Goal: Transaction & Acquisition: Book appointment/travel/reservation

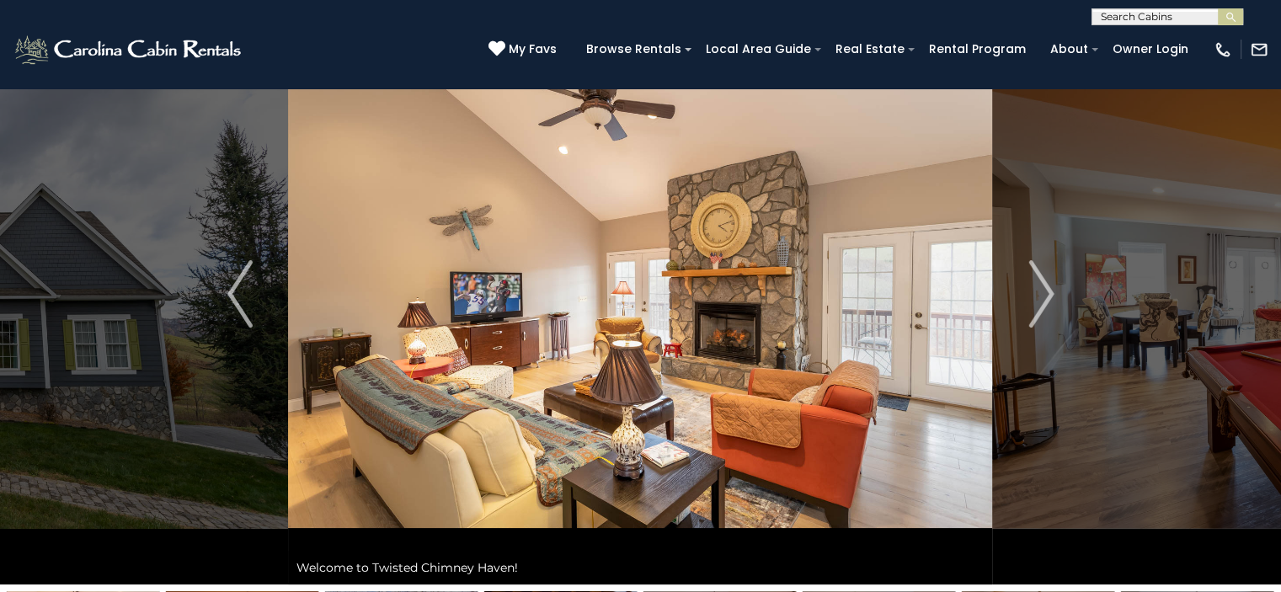
click at [224, 308] on button "Previous" at bounding box center [240, 293] width 97 height 581
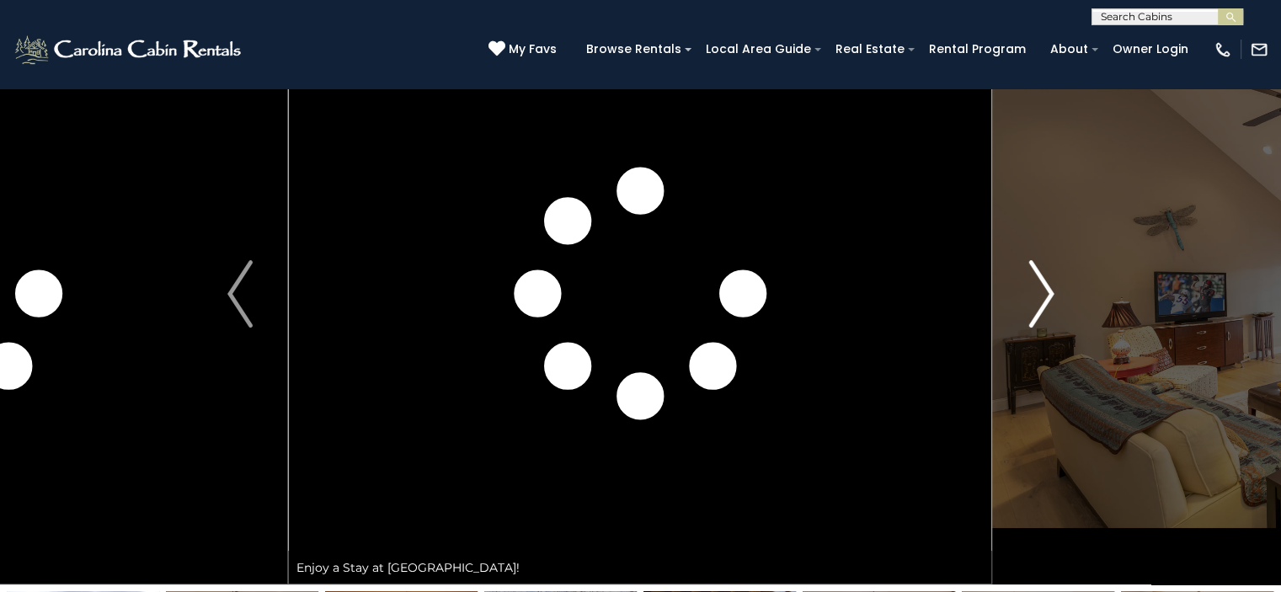
click at [1045, 291] on img "Next" at bounding box center [1041, 293] width 25 height 67
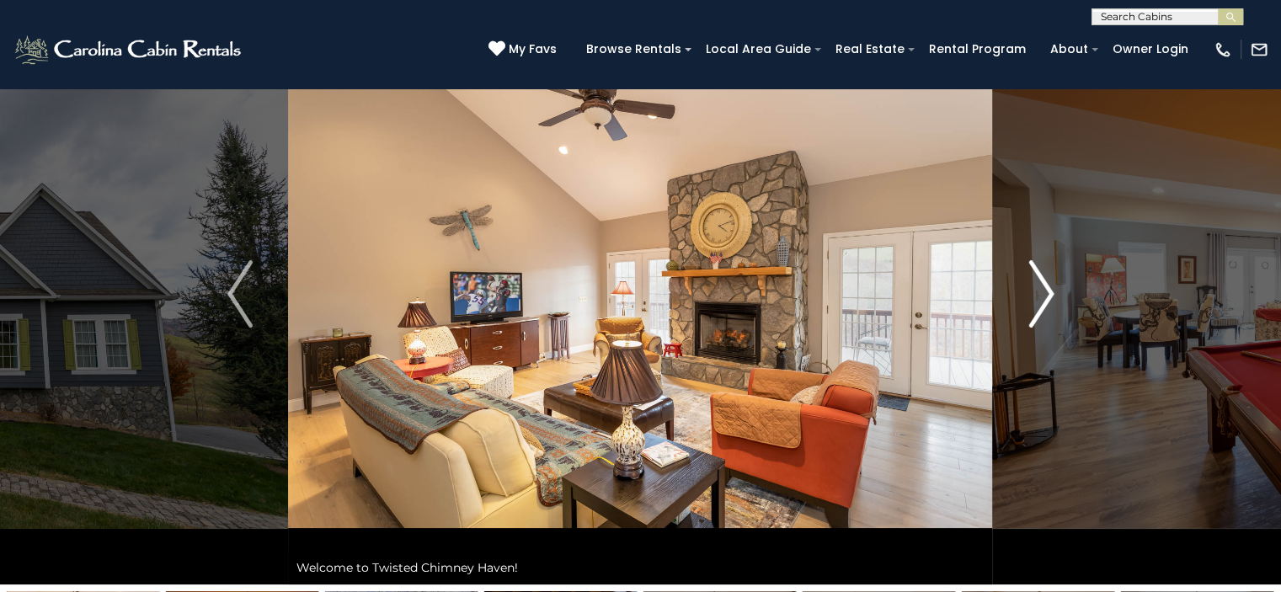
click at [1046, 295] on img "Next" at bounding box center [1041, 293] width 25 height 67
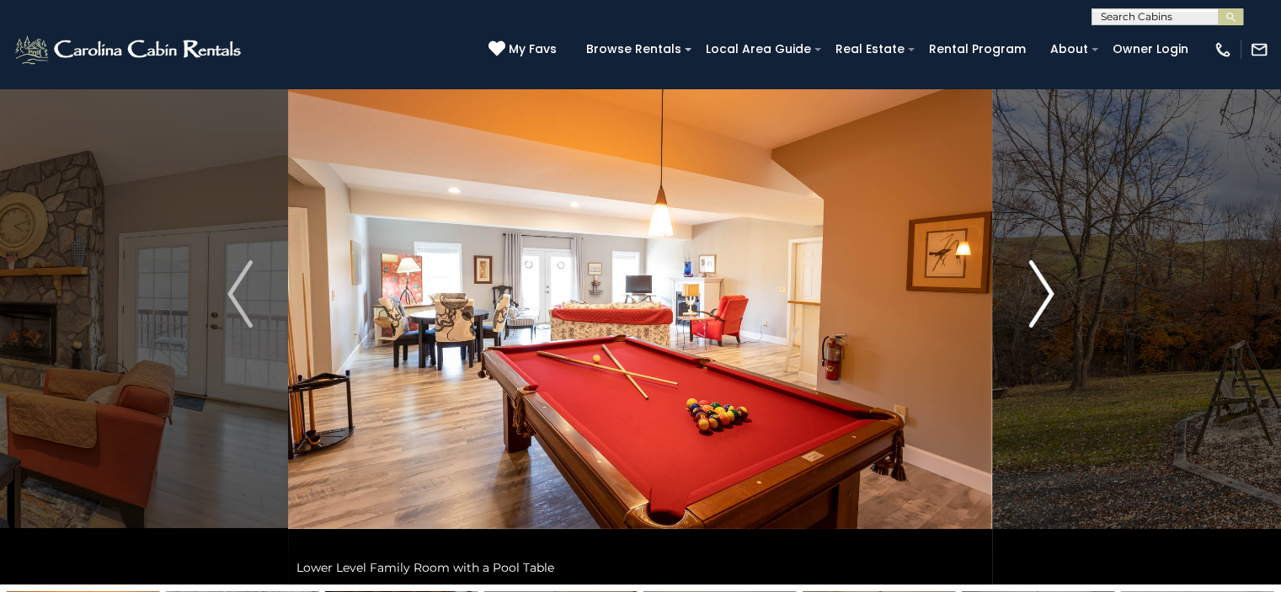
click at [1033, 305] on img "Next" at bounding box center [1041, 293] width 25 height 67
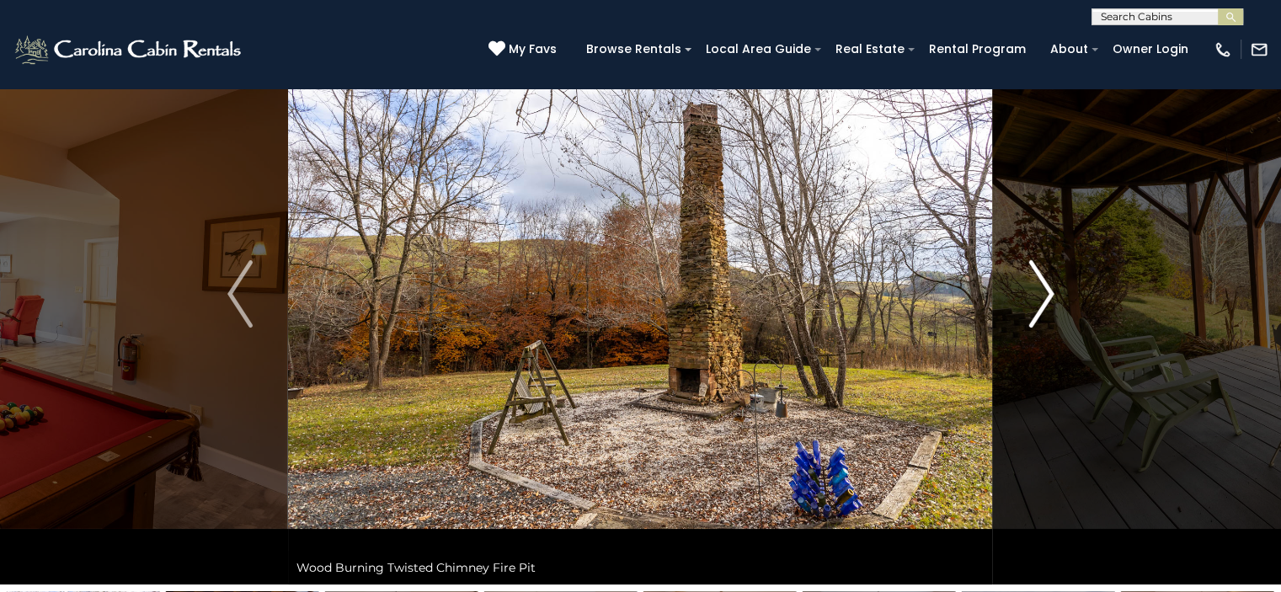
click at [1049, 272] on img "Next" at bounding box center [1041, 293] width 25 height 67
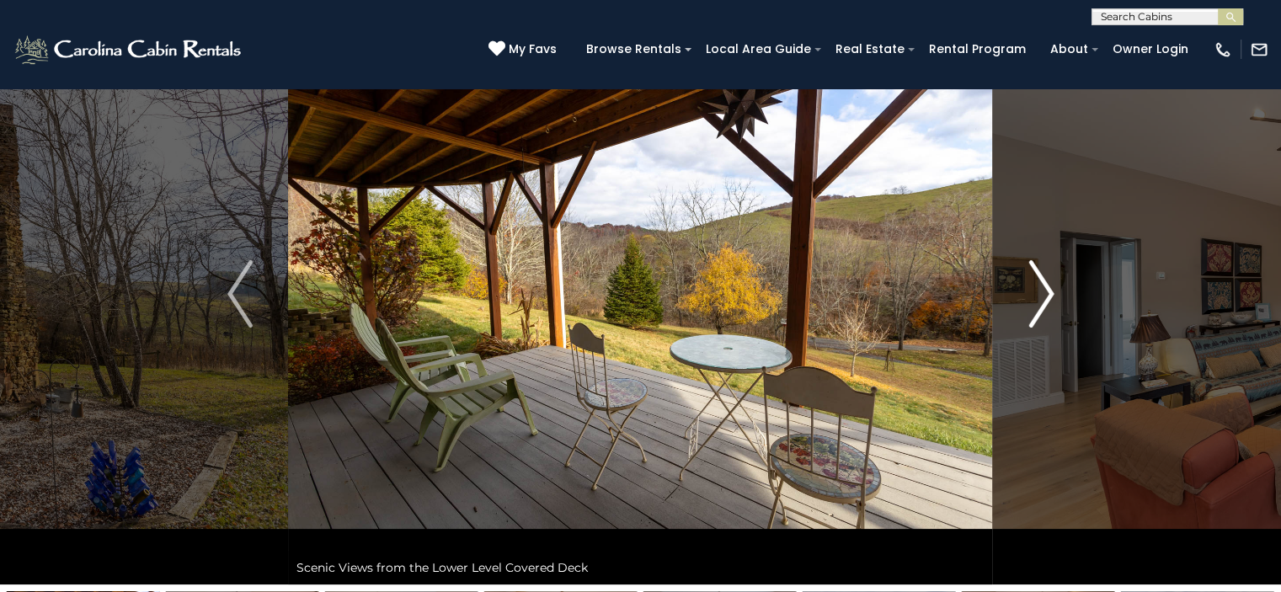
click at [1044, 279] on img "Next" at bounding box center [1041, 293] width 25 height 67
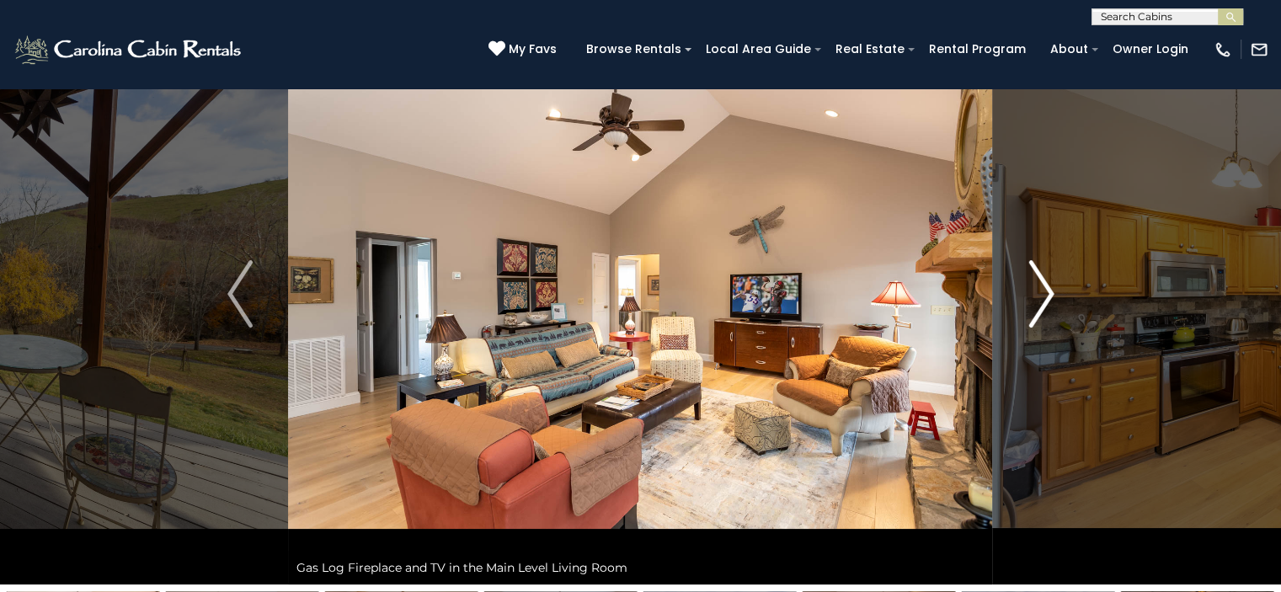
click at [1040, 309] on img "Next" at bounding box center [1041, 293] width 25 height 67
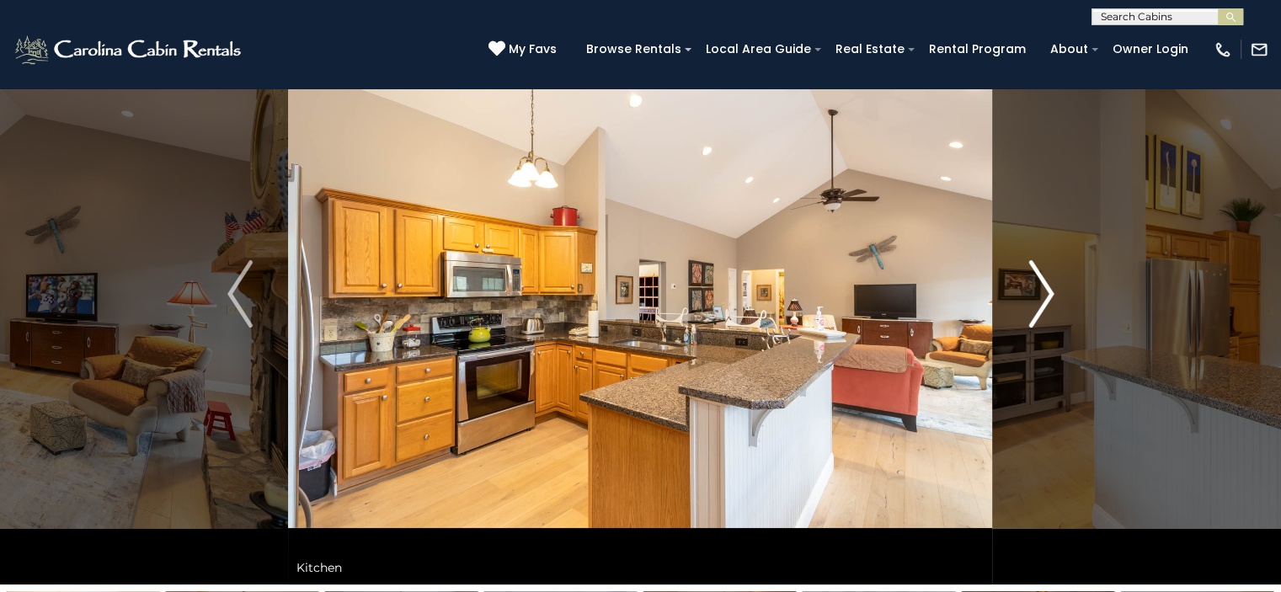
click at [1040, 292] on img "Next" at bounding box center [1041, 293] width 25 height 67
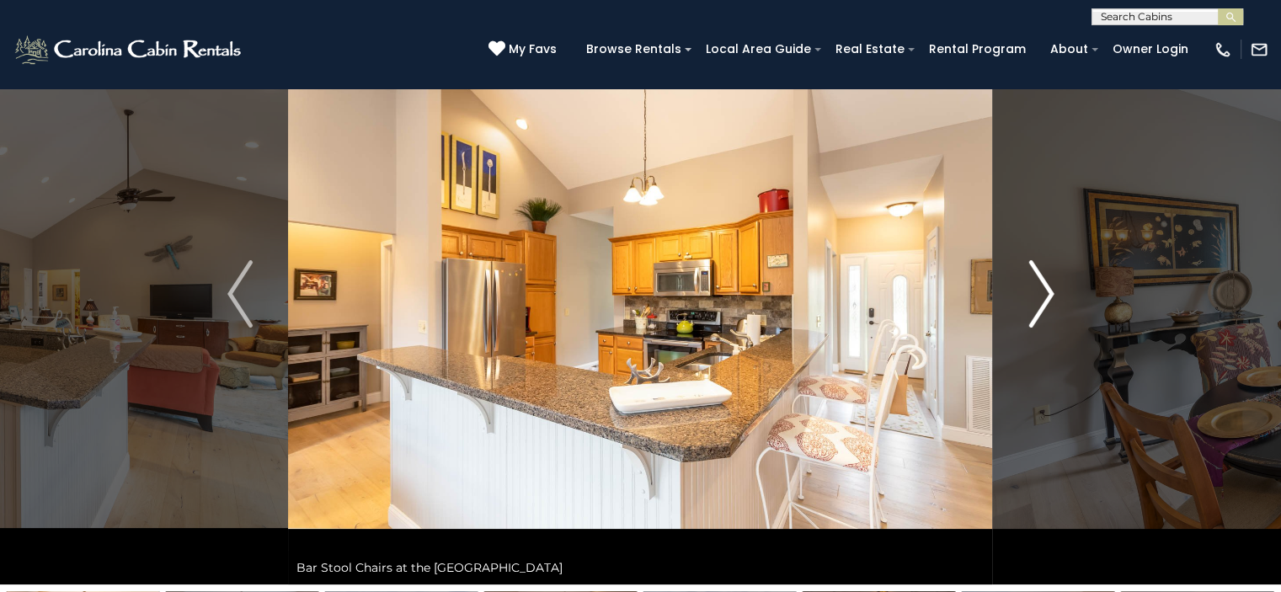
click at [1035, 276] on img "Next" at bounding box center [1041, 293] width 25 height 67
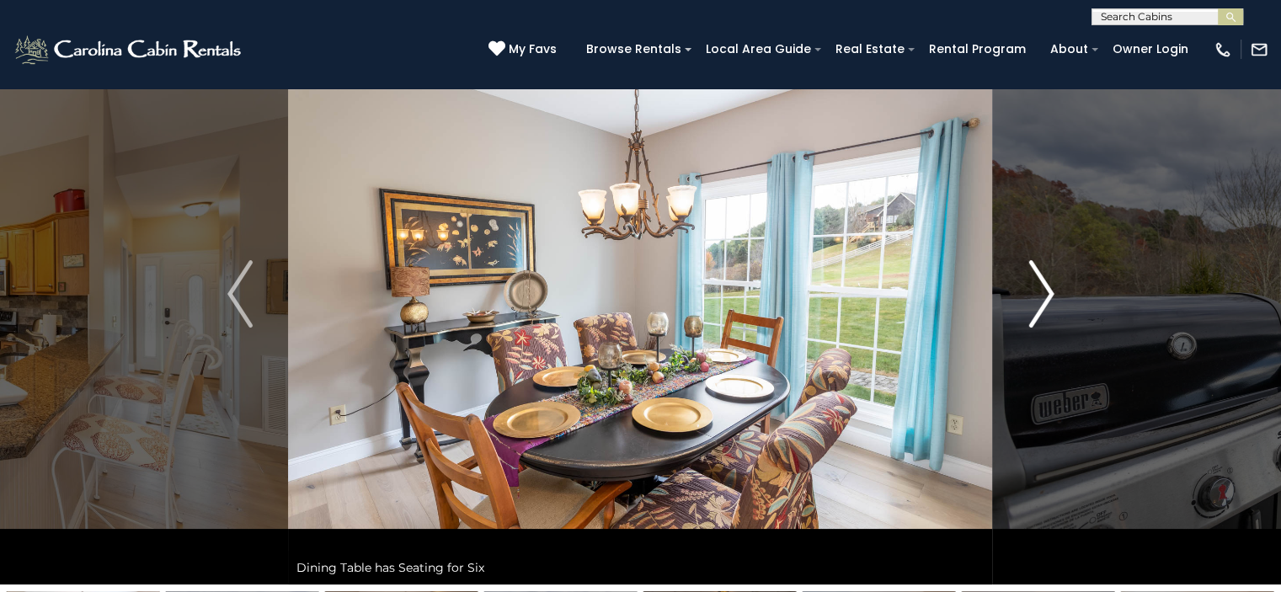
click at [1036, 274] on img "Next" at bounding box center [1041, 293] width 25 height 67
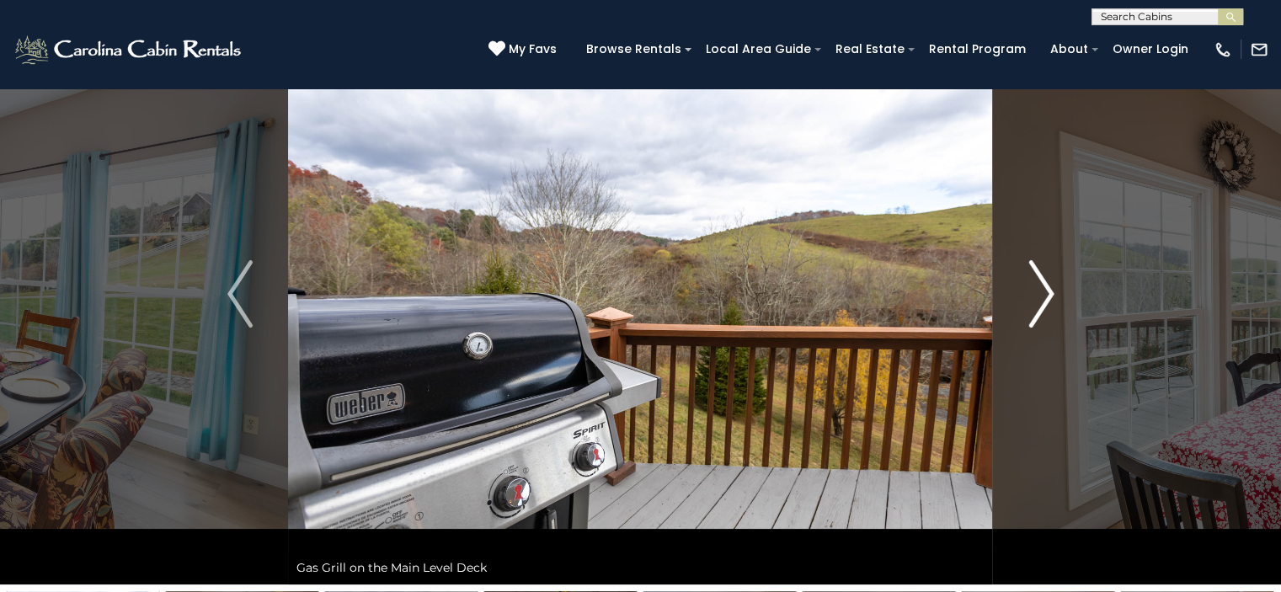
click at [1036, 274] on img "Next" at bounding box center [1041, 293] width 25 height 67
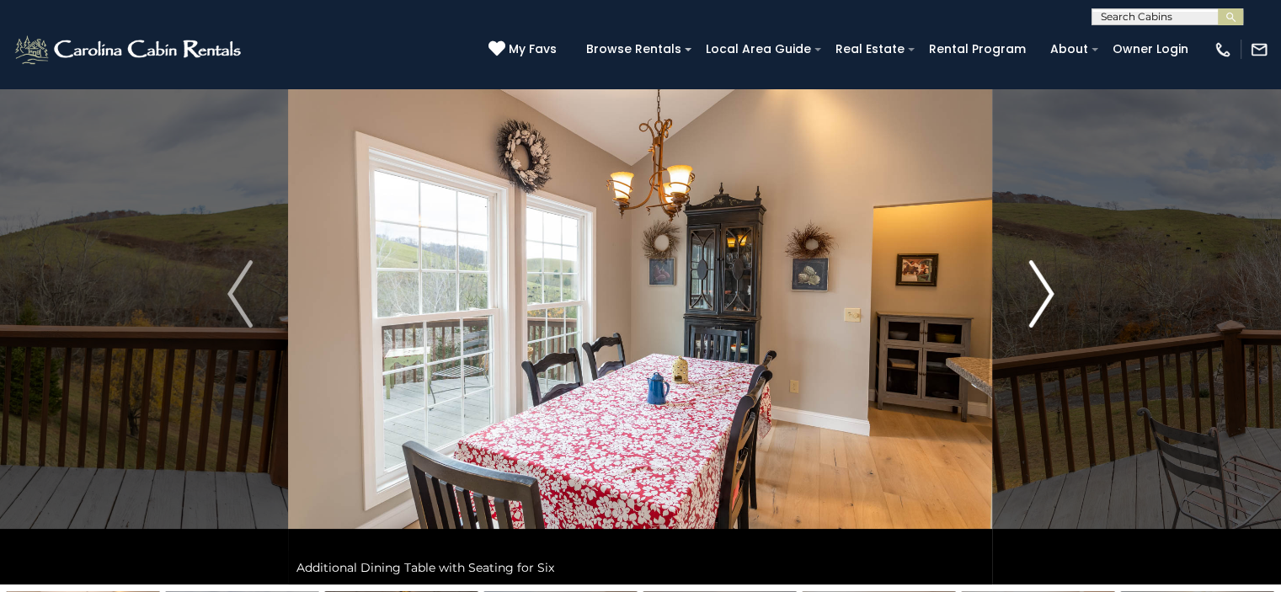
click at [1048, 291] on img "Next" at bounding box center [1041, 293] width 25 height 67
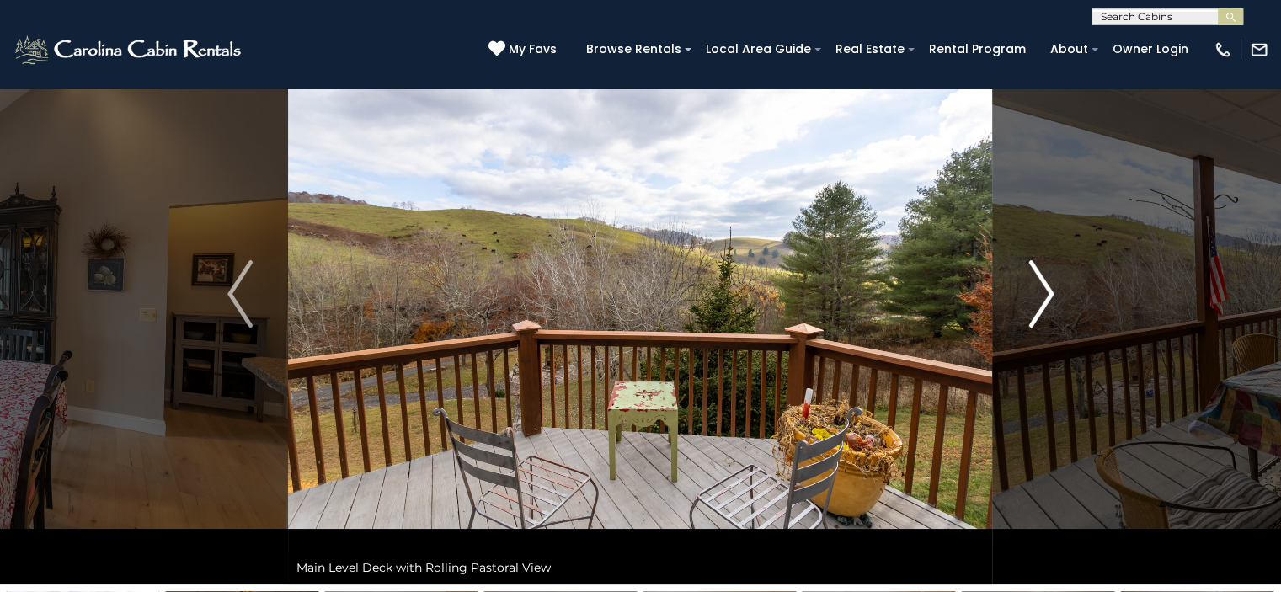
click at [1048, 291] on img "Next" at bounding box center [1041, 293] width 25 height 67
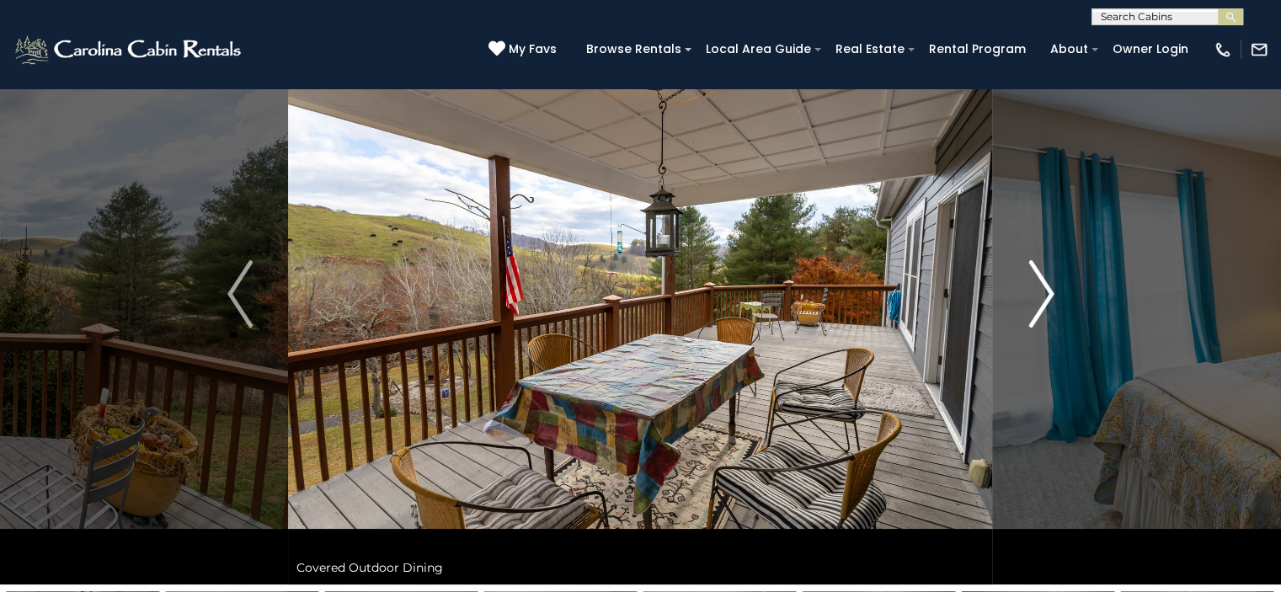
click at [1053, 286] on img "Next" at bounding box center [1041, 293] width 25 height 67
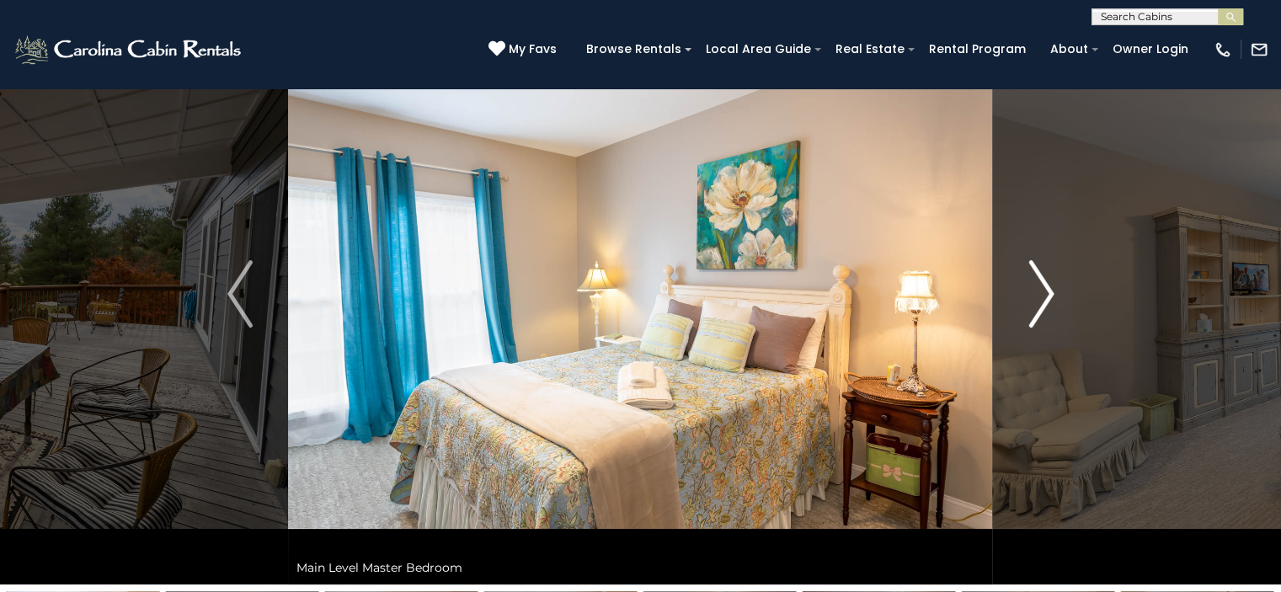
click at [1053, 286] on img "Next" at bounding box center [1041, 293] width 25 height 67
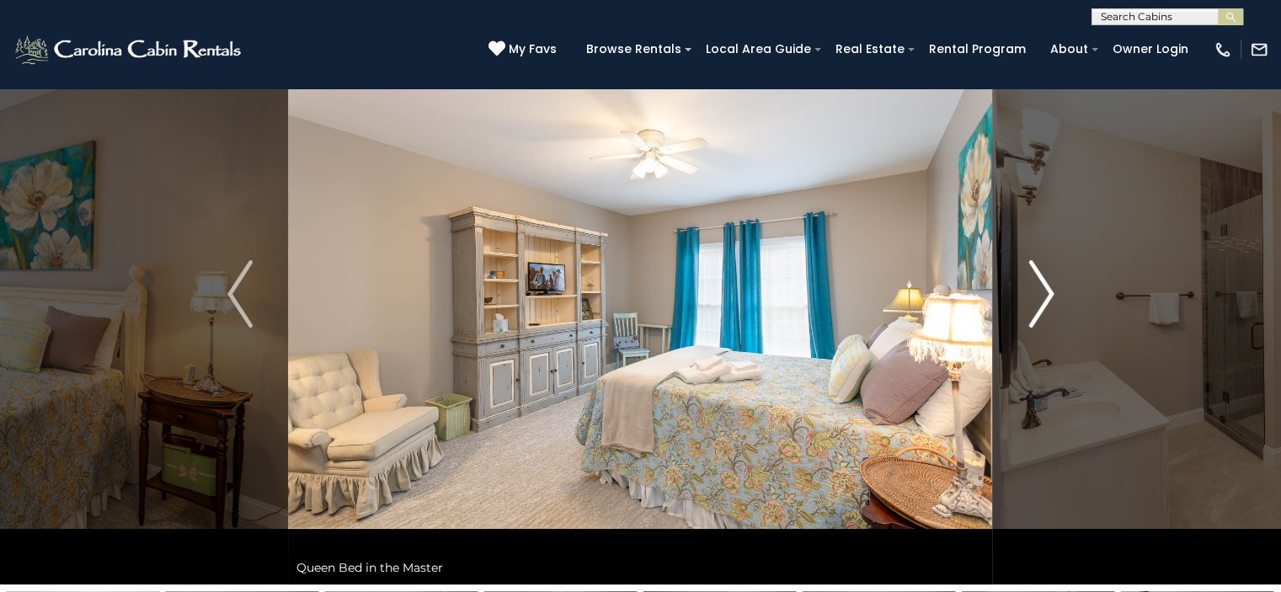
click at [1055, 282] on button "Next" at bounding box center [1041, 293] width 97 height 581
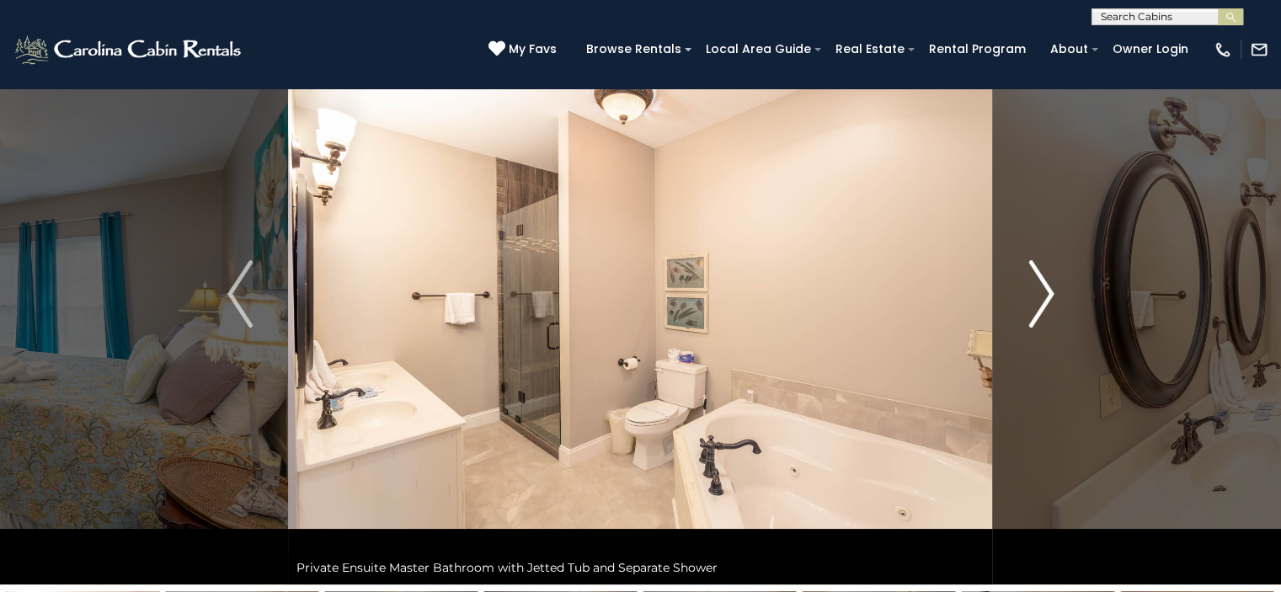
click at [1053, 282] on img "Next" at bounding box center [1041, 293] width 25 height 67
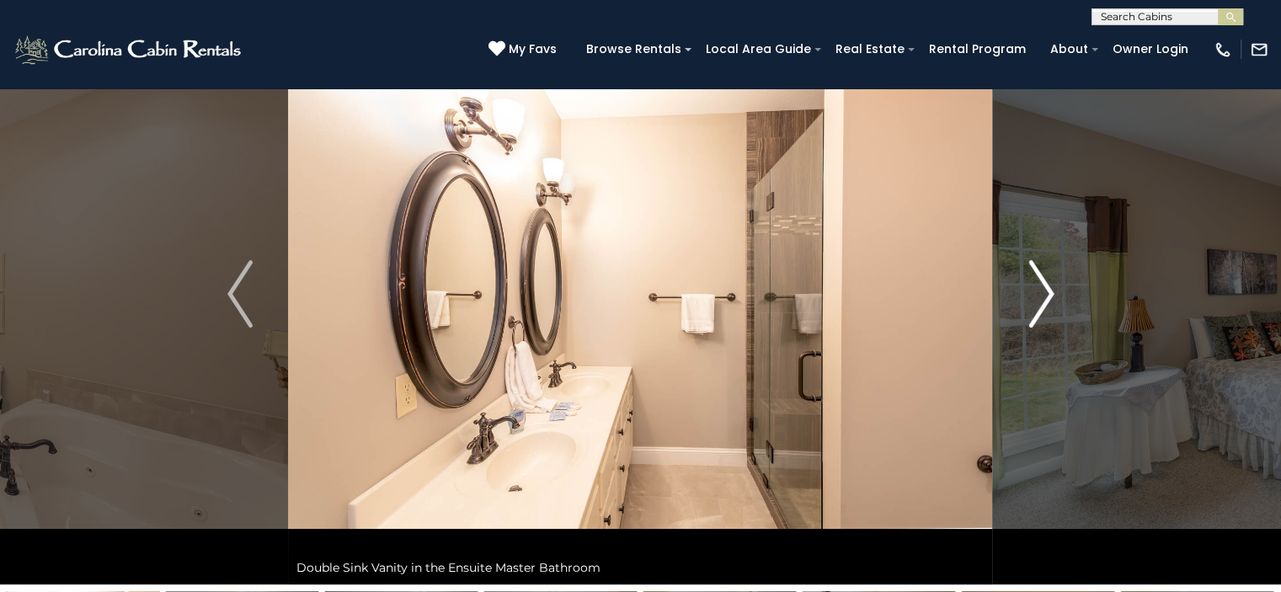
click at [1053, 282] on img "Next" at bounding box center [1041, 293] width 25 height 67
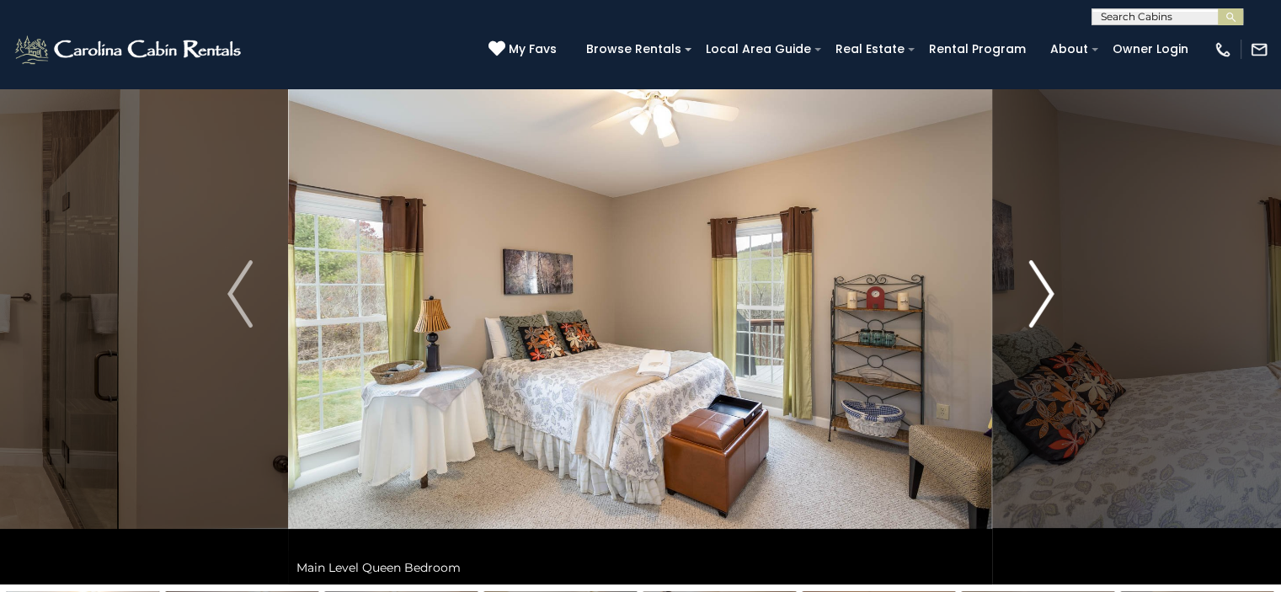
click at [1053, 282] on img "Next" at bounding box center [1041, 293] width 25 height 67
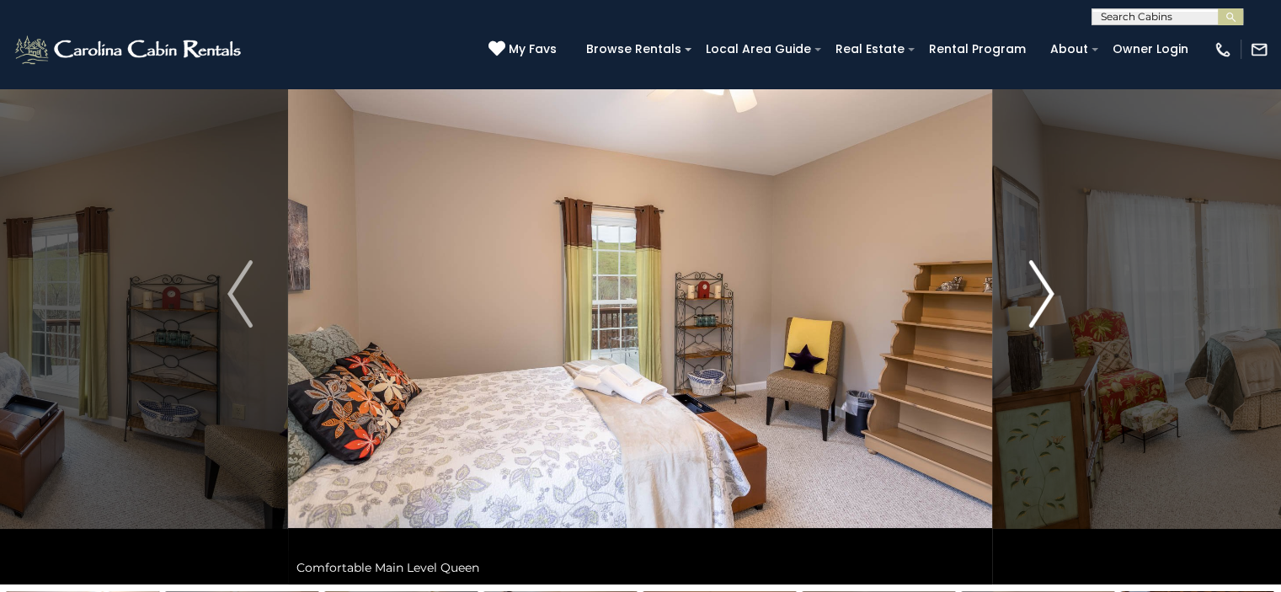
click at [1053, 283] on img "Next" at bounding box center [1041, 293] width 25 height 67
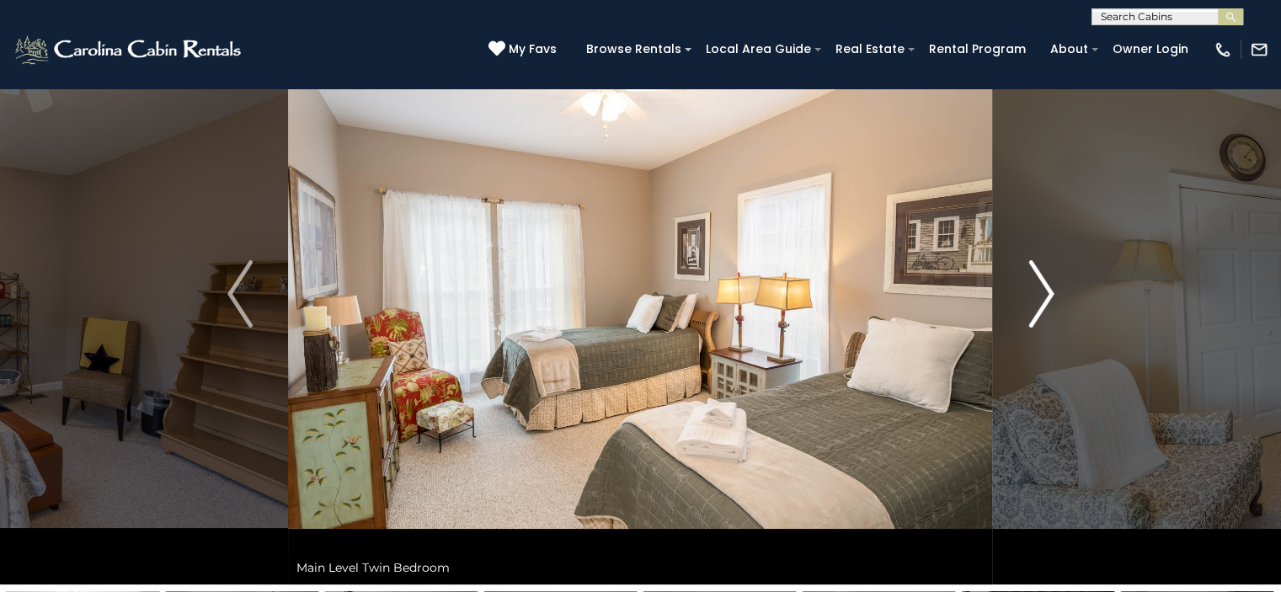
click at [1053, 283] on img "Next" at bounding box center [1041, 293] width 25 height 67
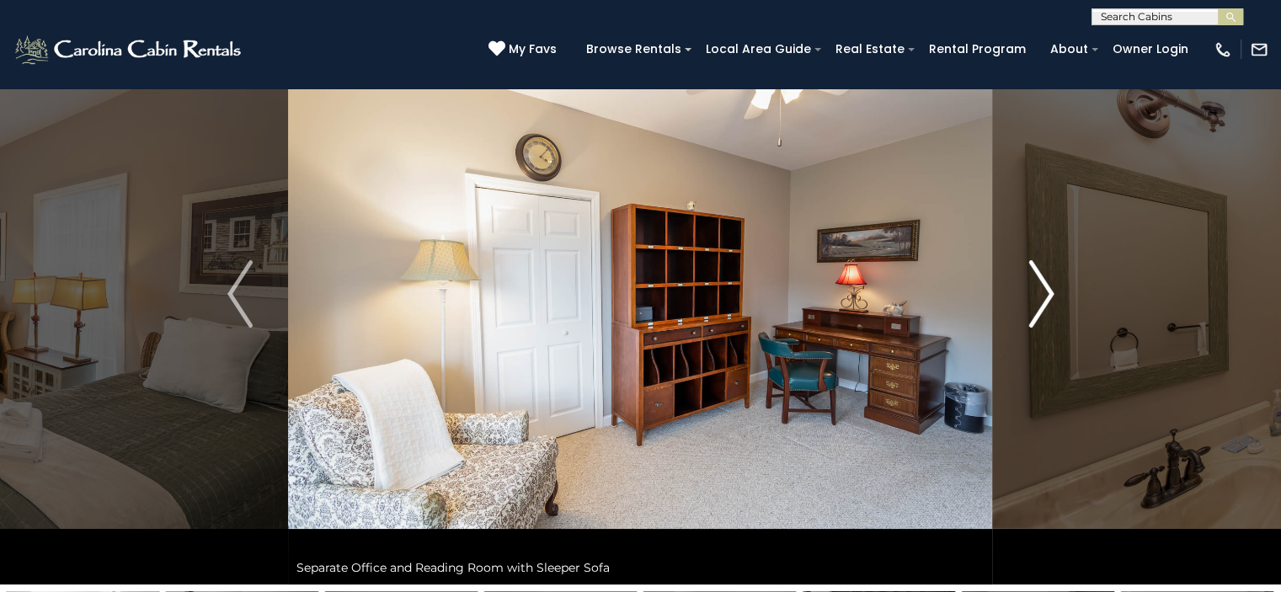
click at [1060, 302] on button "Next" at bounding box center [1041, 293] width 97 height 581
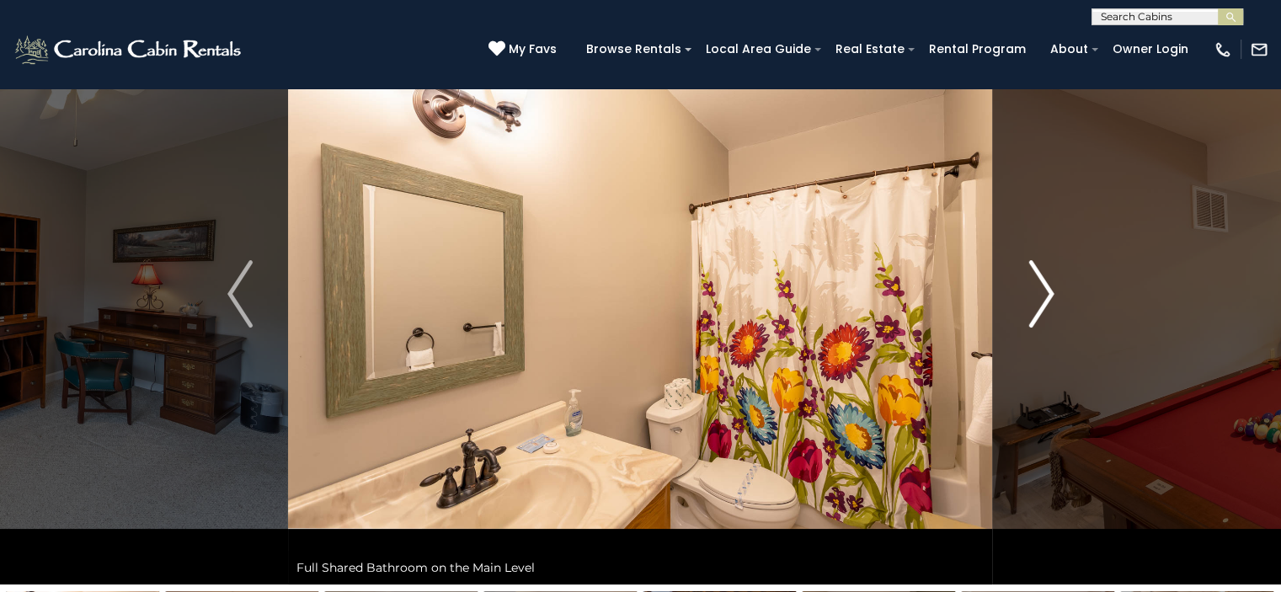
click at [1056, 302] on button "Next" at bounding box center [1041, 293] width 97 height 581
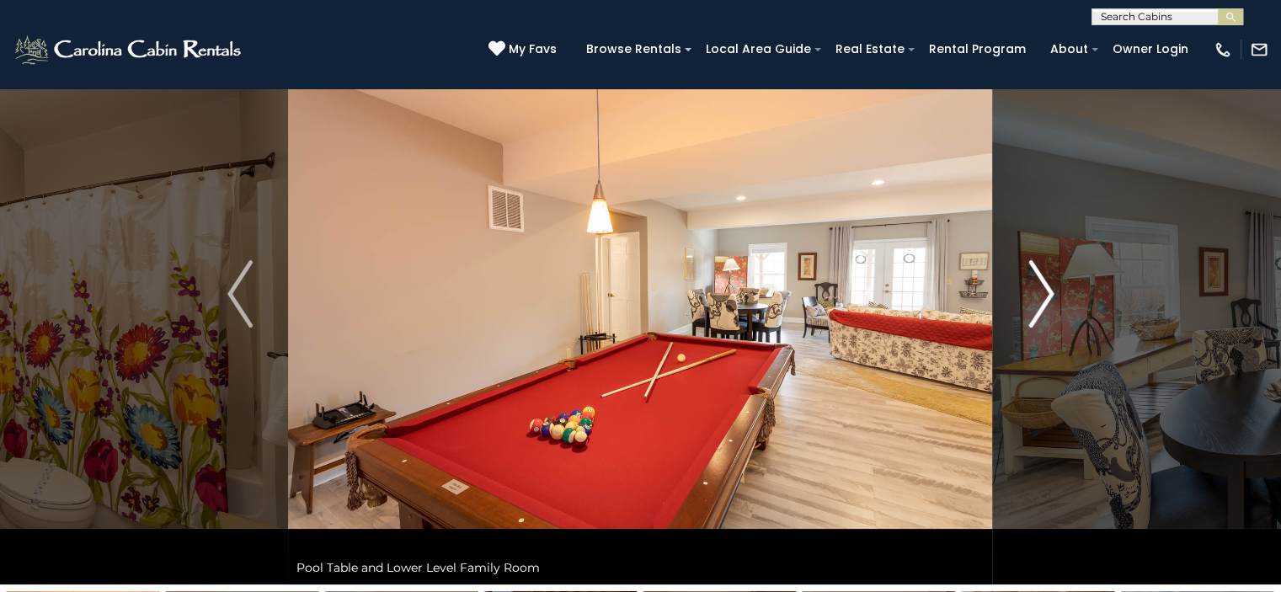
click at [1048, 305] on img "Next" at bounding box center [1041, 293] width 25 height 67
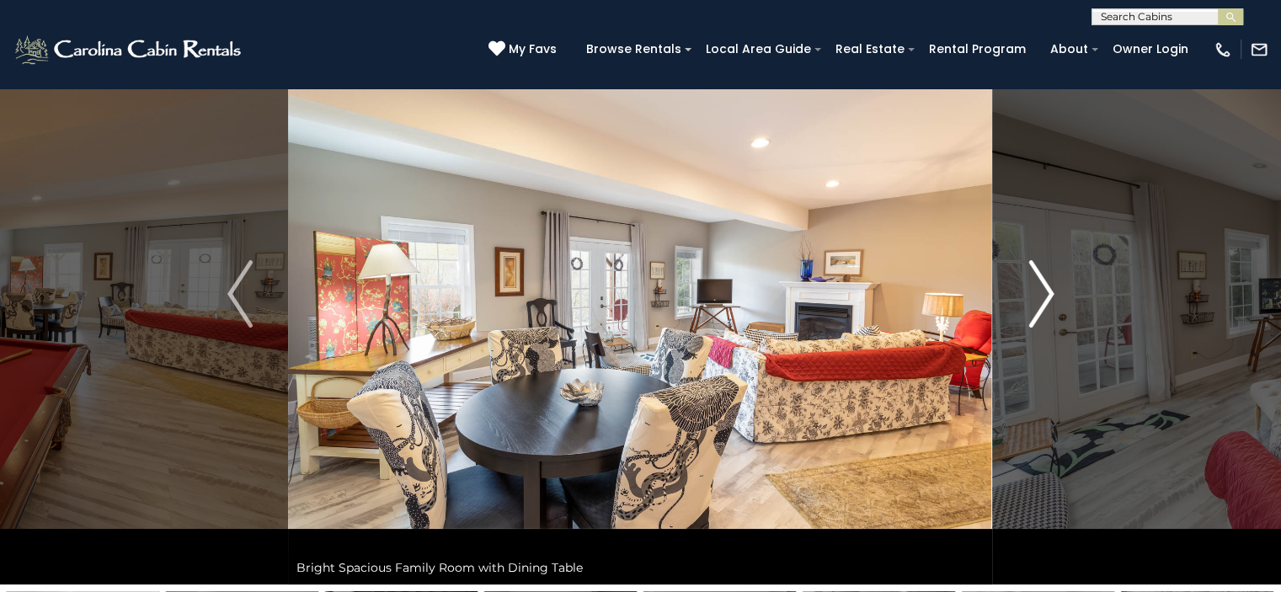
click at [1048, 304] on img "Next" at bounding box center [1041, 293] width 25 height 67
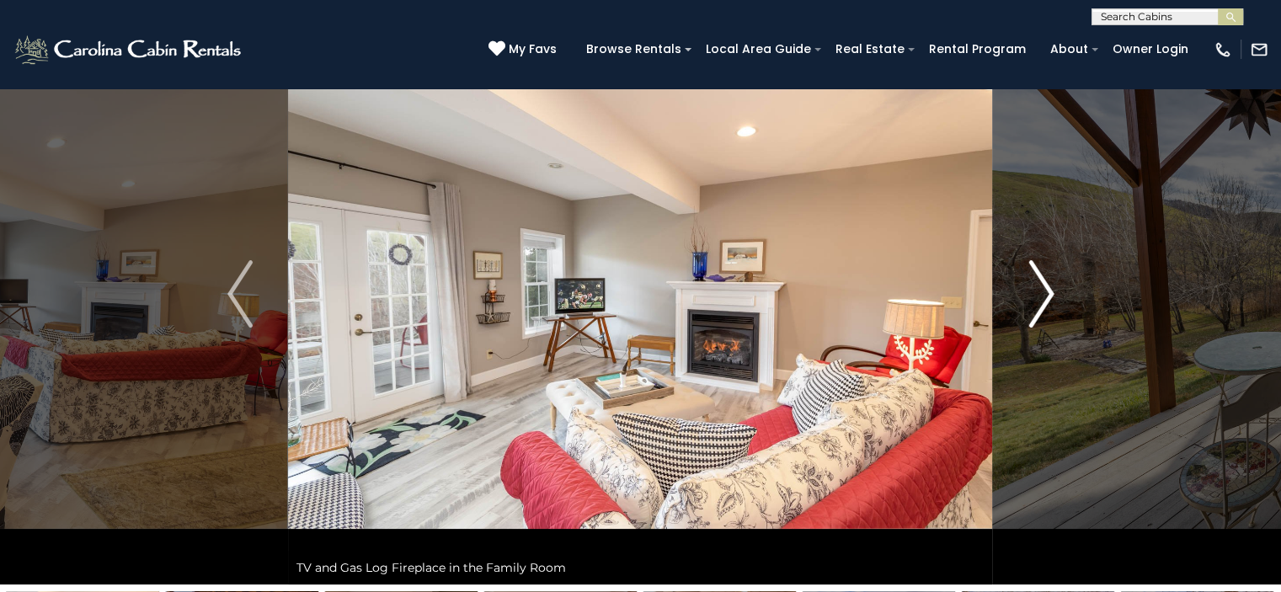
click at [1048, 304] on img "Next" at bounding box center [1041, 293] width 25 height 67
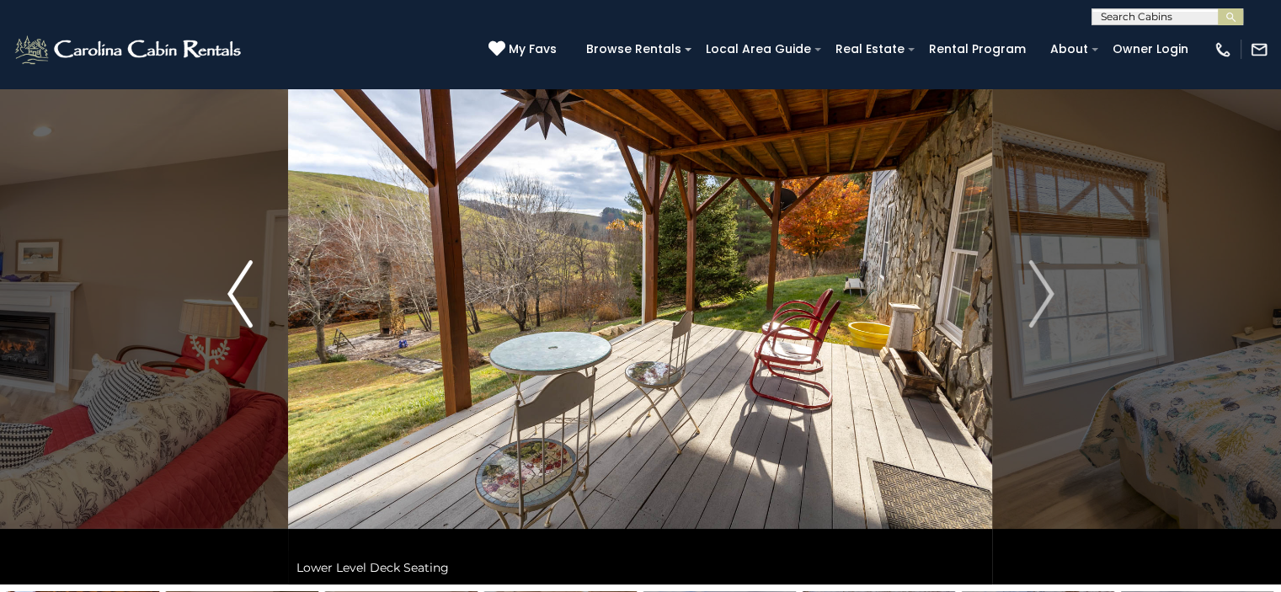
click at [229, 289] on img "Previous" at bounding box center [239, 293] width 25 height 67
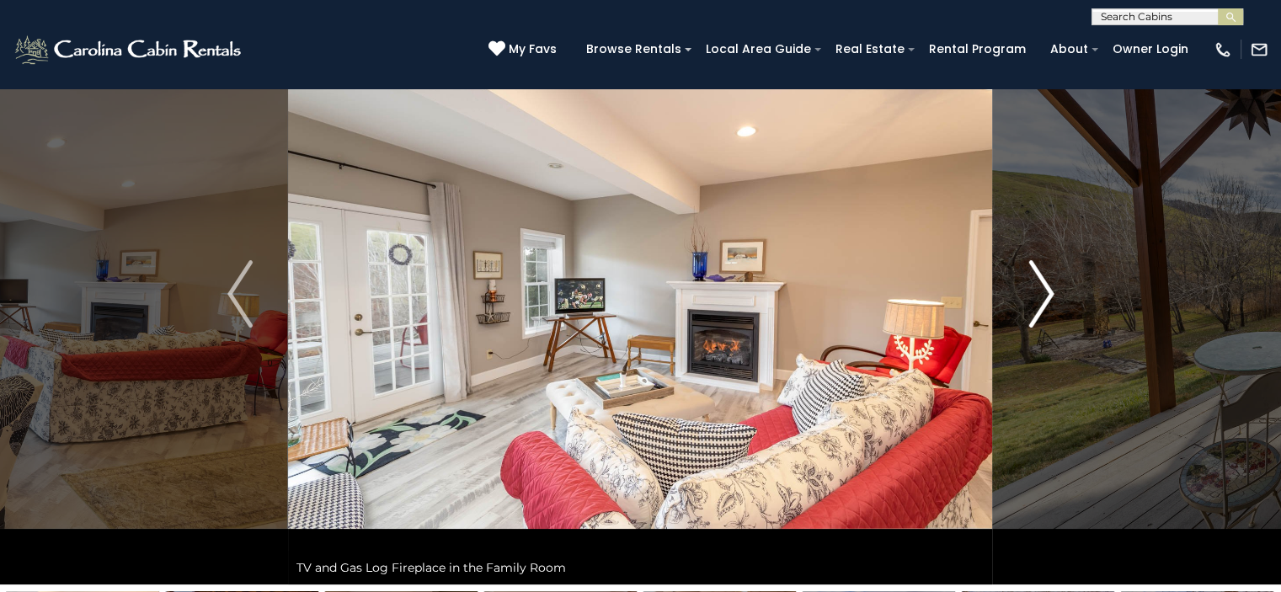
click at [1037, 299] on img "Next" at bounding box center [1041, 293] width 25 height 67
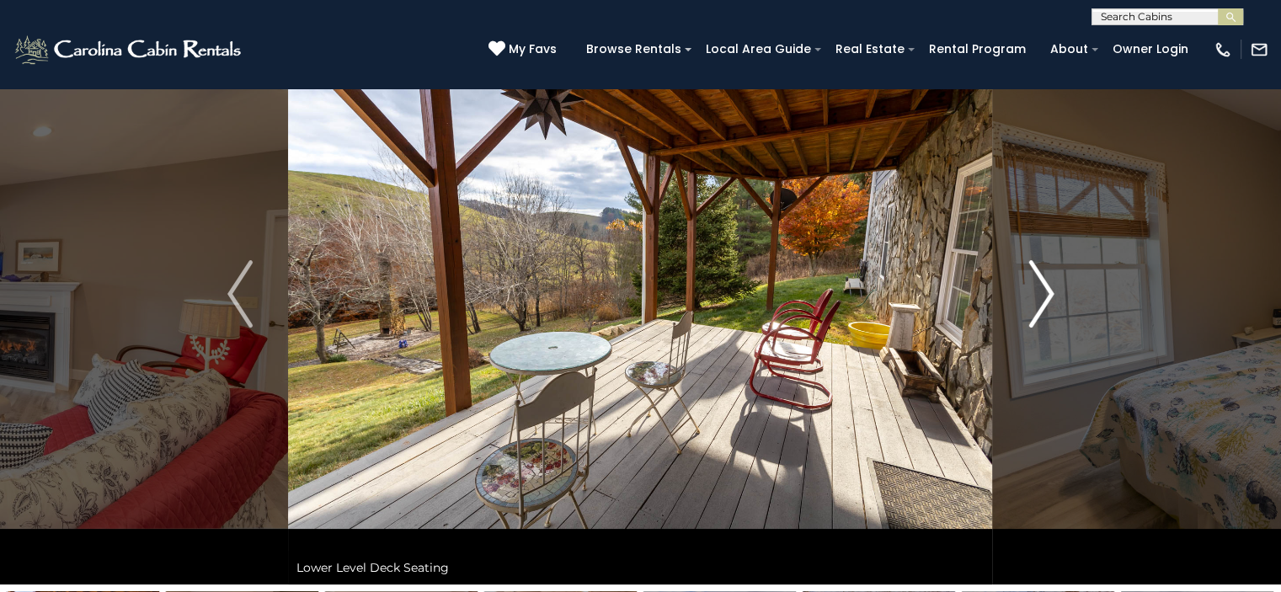
click at [1037, 299] on img "Next" at bounding box center [1041, 293] width 25 height 67
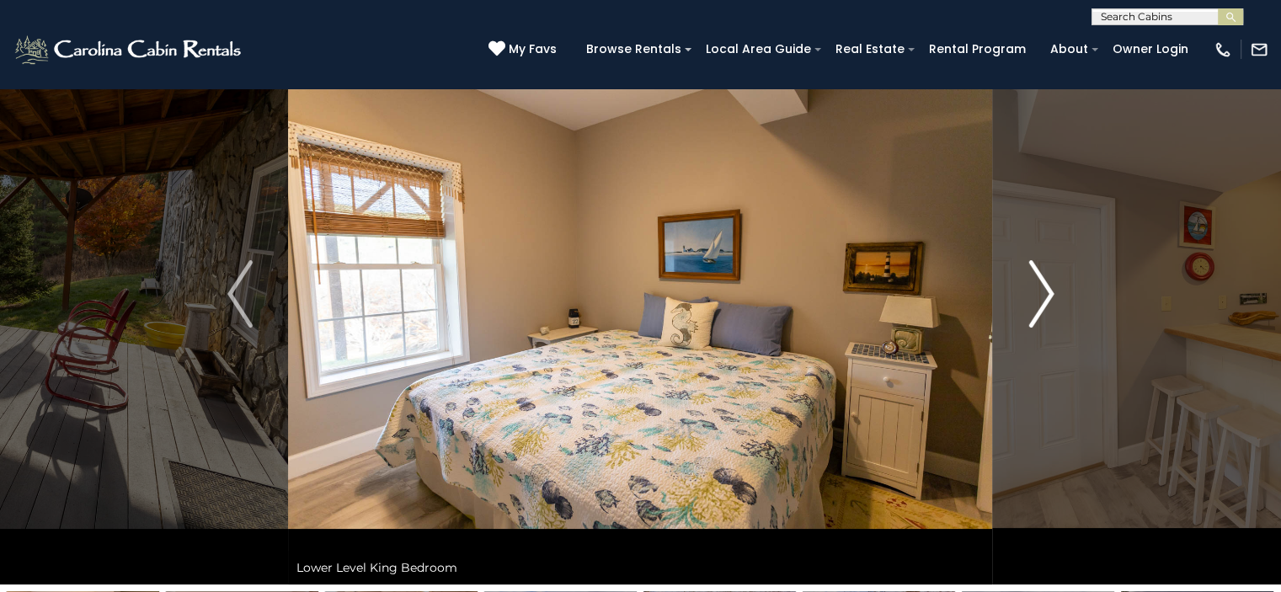
click at [1037, 300] on img "Next" at bounding box center [1041, 293] width 25 height 67
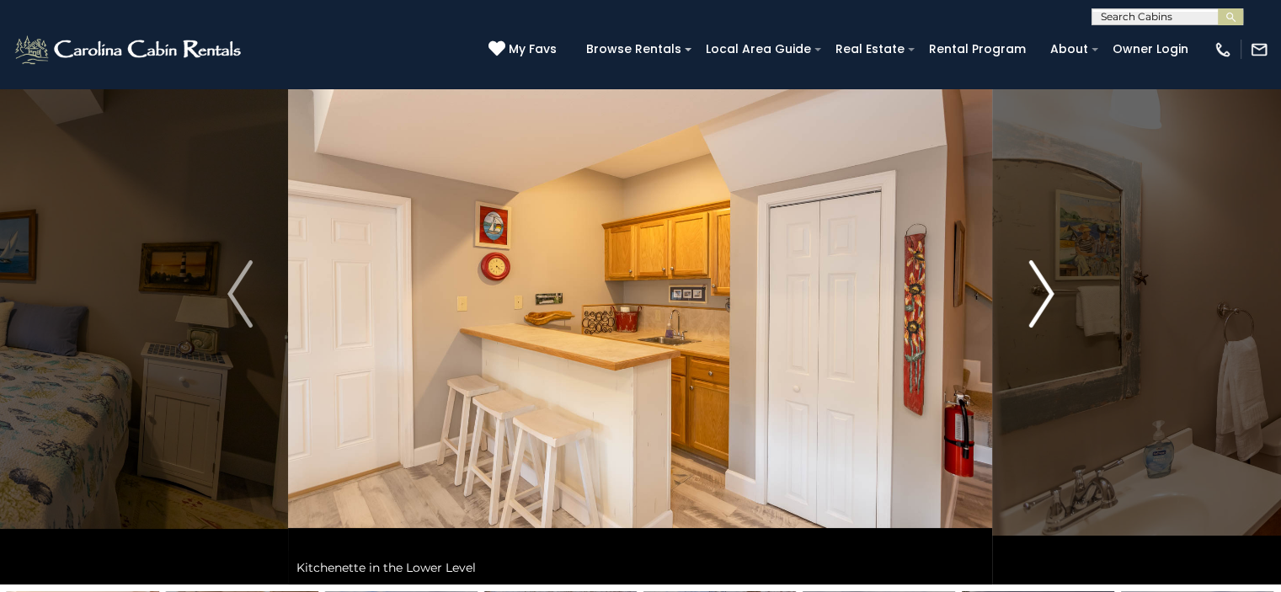
click at [1037, 299] on img "Next" at bounding box center [1041, 293] width 25 height 67
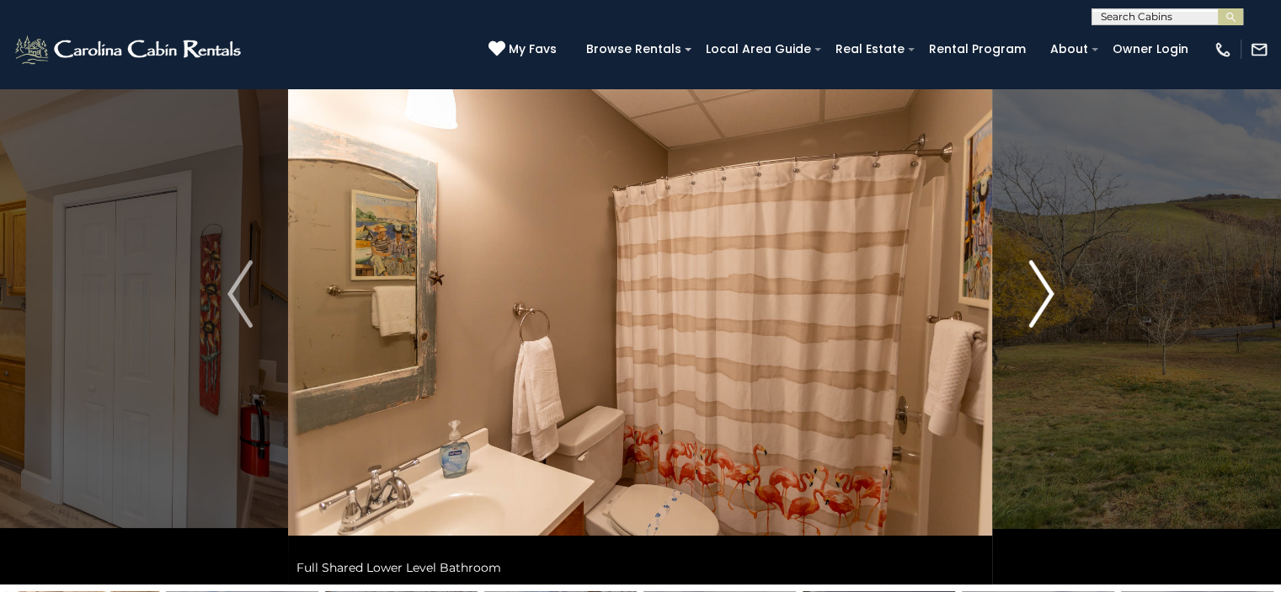
click at [1037, 299] on img "Next" at bounding box center [1041, 293] width 25 height 67
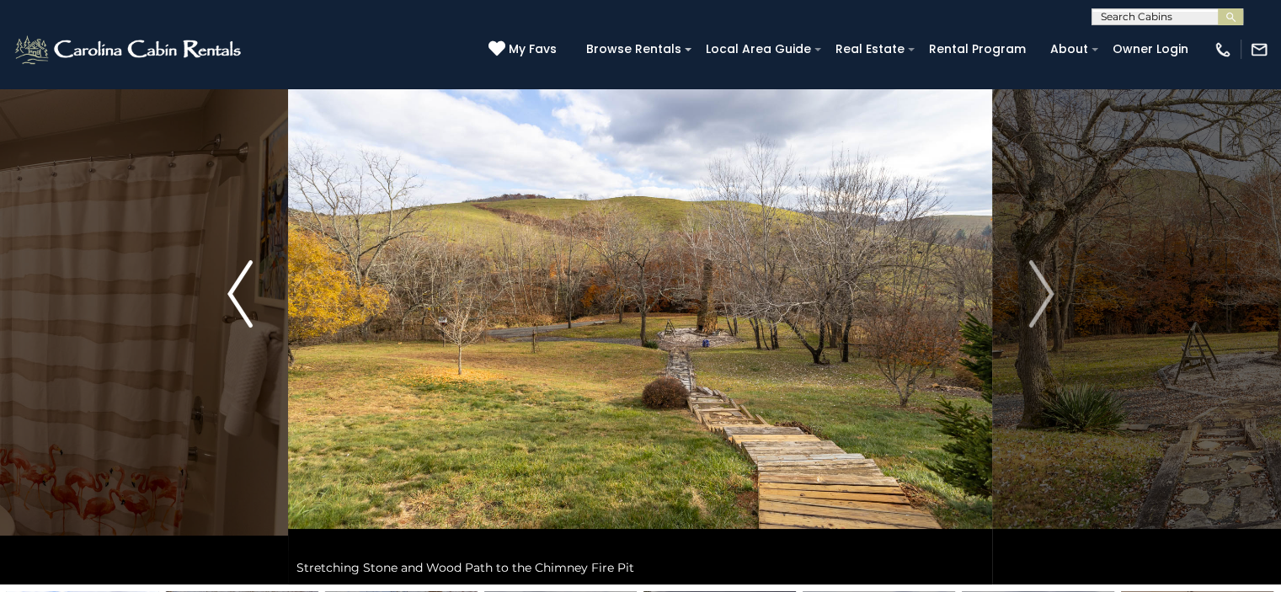
click at [237, 284] on img "Previous" at bounding box center [239, 293] width 25 height 67
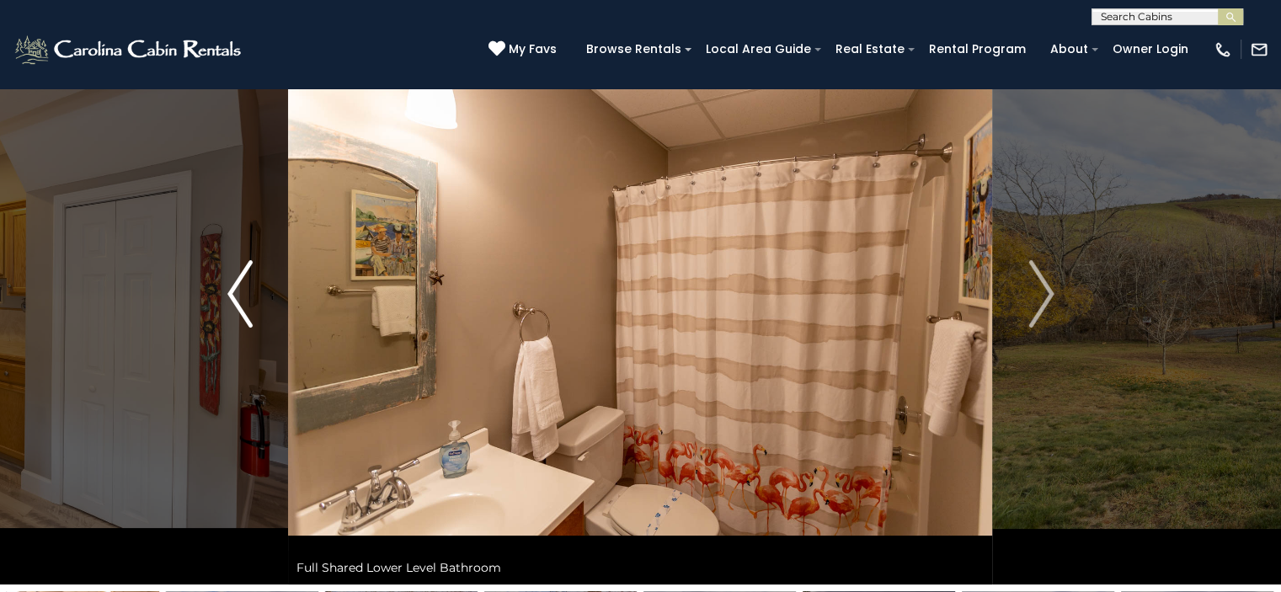
click at [238, 286] on img "Previous" at bounding box center [239, 293] width 25 height 67
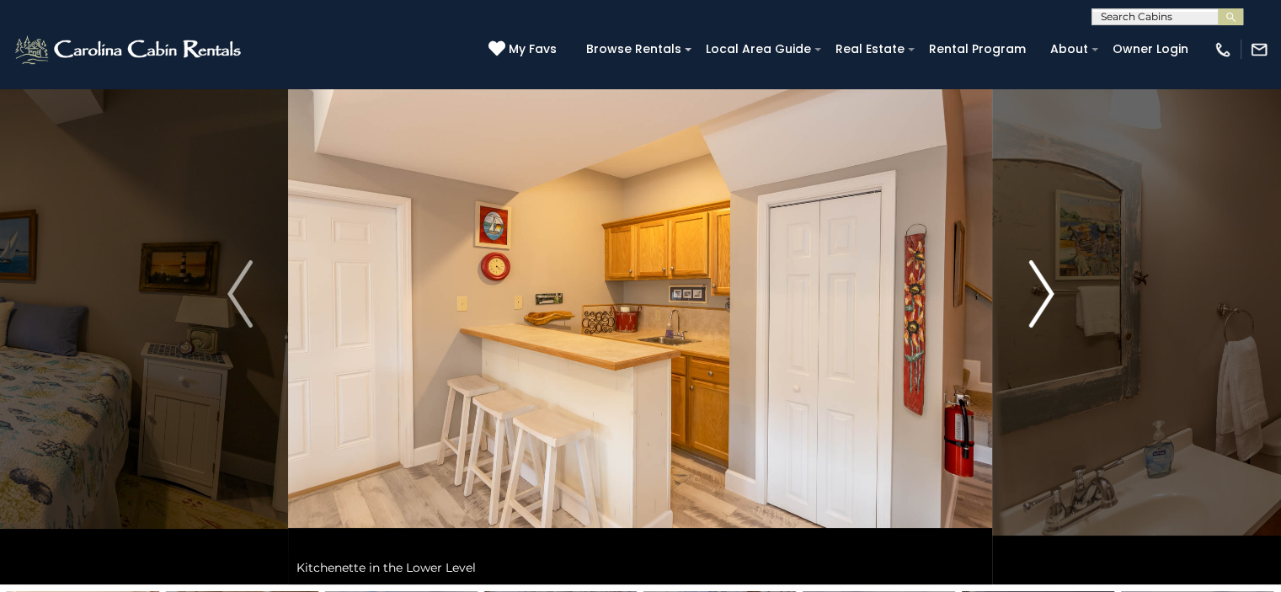
click at [1046, 296] on img "Next" at bounding box center [1041, 293] width 25 height 67
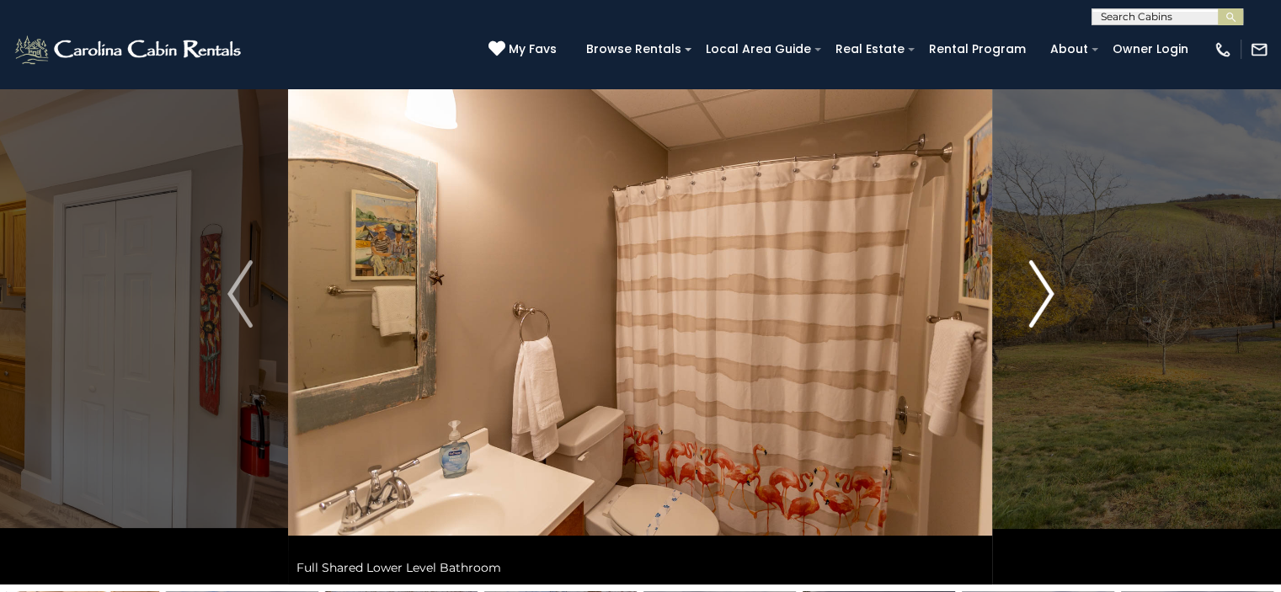
click at [1046, 297] on img "Next" at bounding box center [1041, 293] width 25 height 67
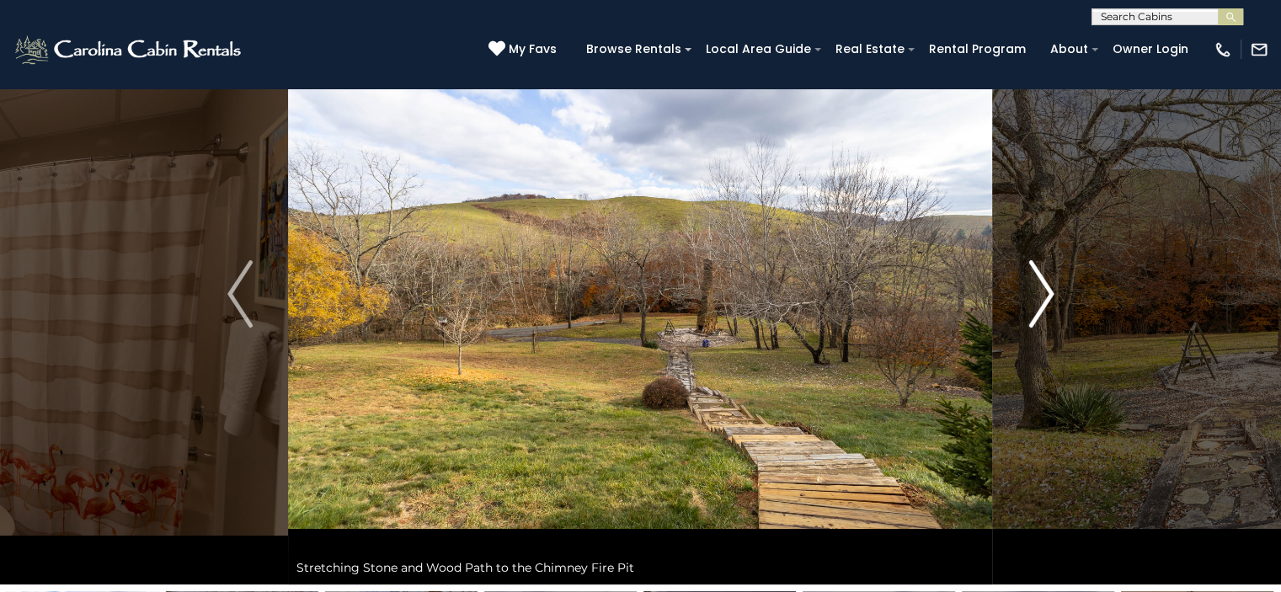
click at [1051, 286] on img "Next" at bounding box center [1041, 293] width 25 height 67
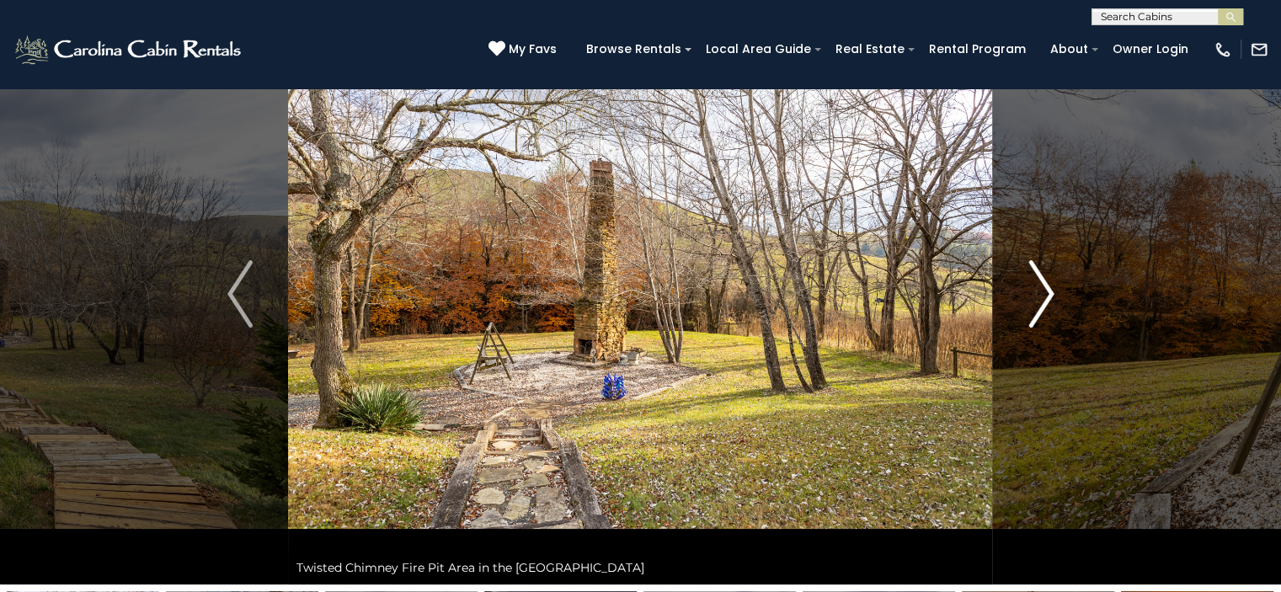
click at [1053, 295] on img "Next" at bounding box center [1041, 293] width 25 height 67
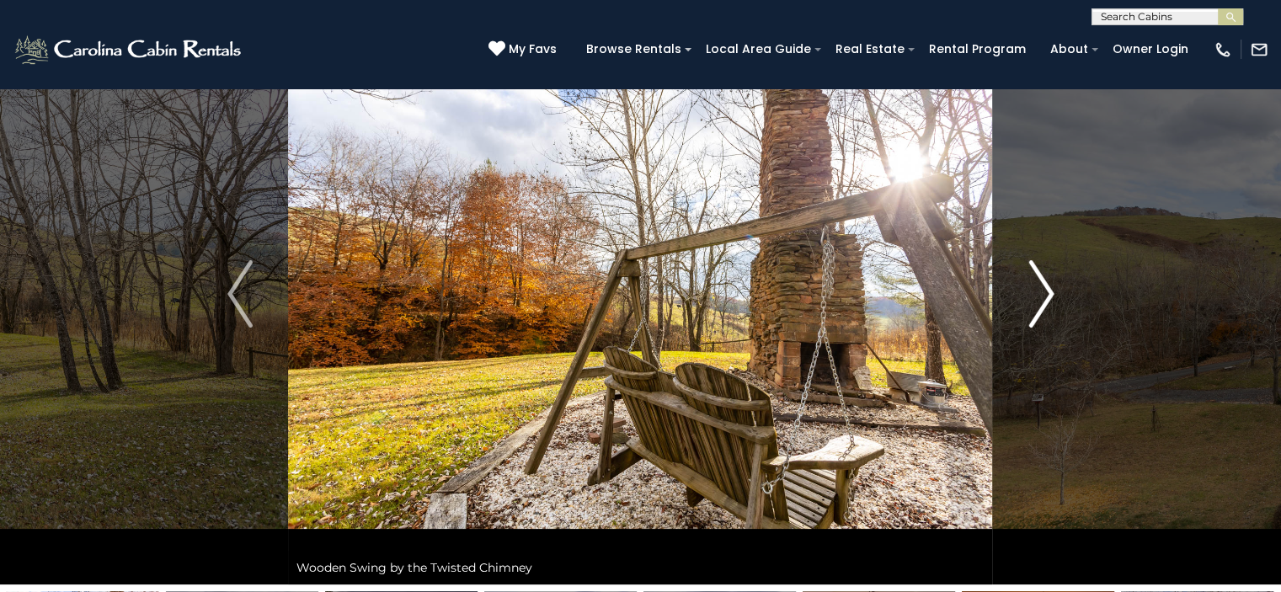
click at [1053, 296] on img "Next" at bounding box center [1041, 293] width 25 height 67
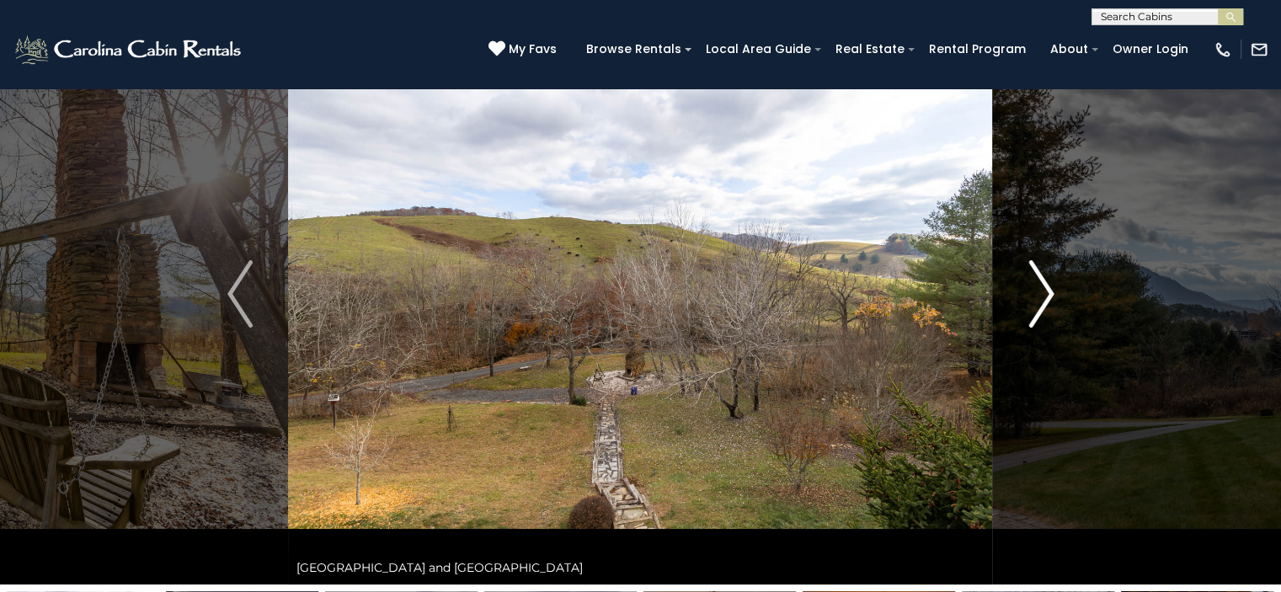
click at [1054, 289] on button "Next" at bounding box center [1041, 293] width 97 height 581
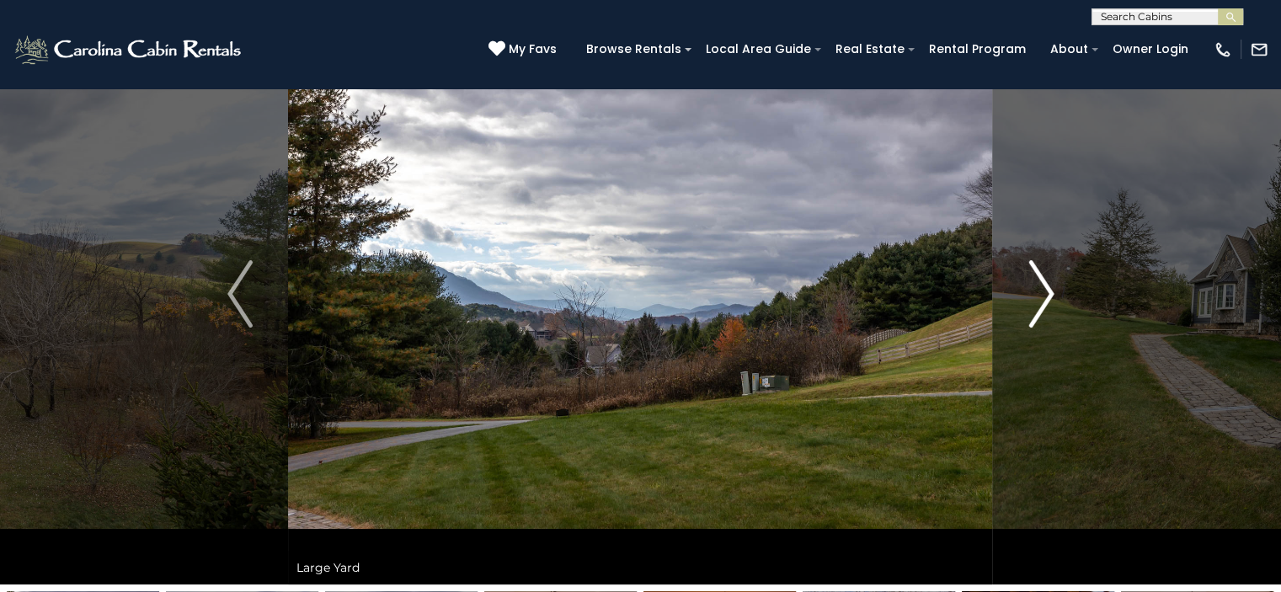
click at [1038, 308] on img "Next" at bounding box center [1041, 293] width 25 height 67
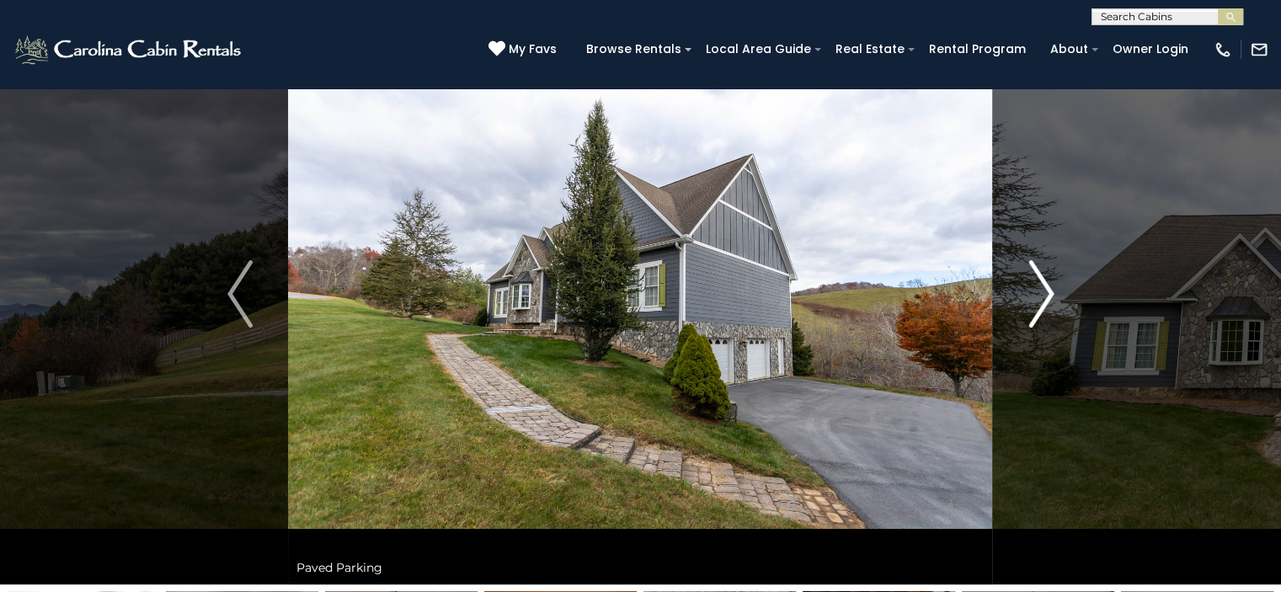
click at [1036, 289] on img "Next" at bounding box center [1041, 293] width 25 height 67
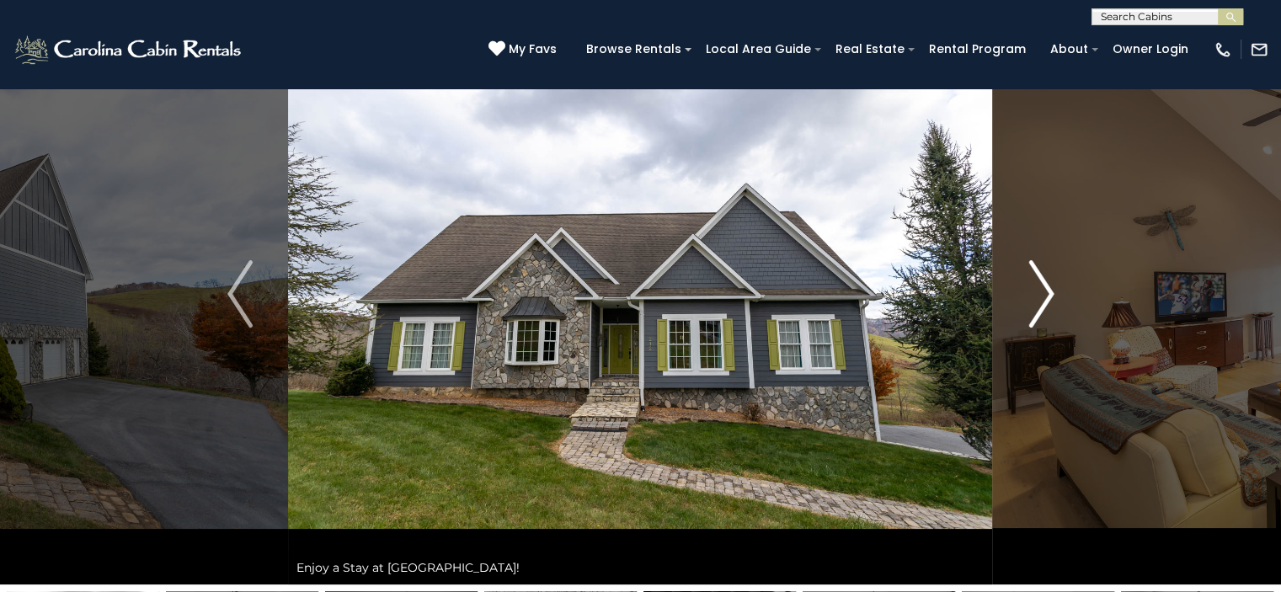
click at [1038, 290] on img "Next" at bounding box center [1041, 293] width 25 height 67
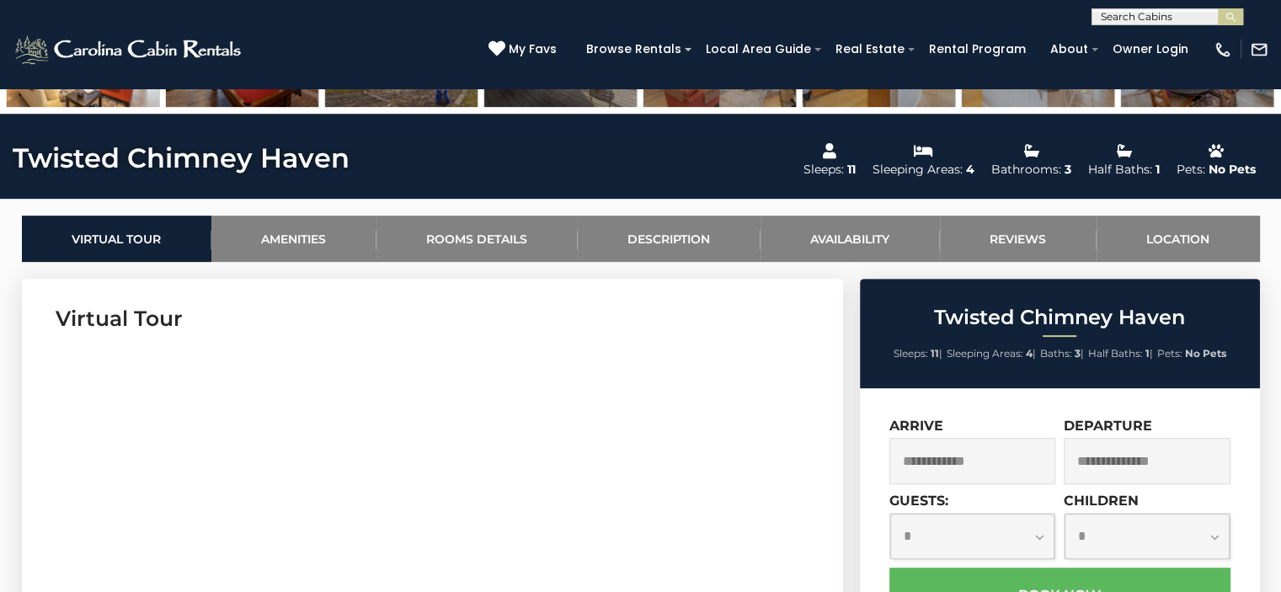
scroll to position [758, 0]
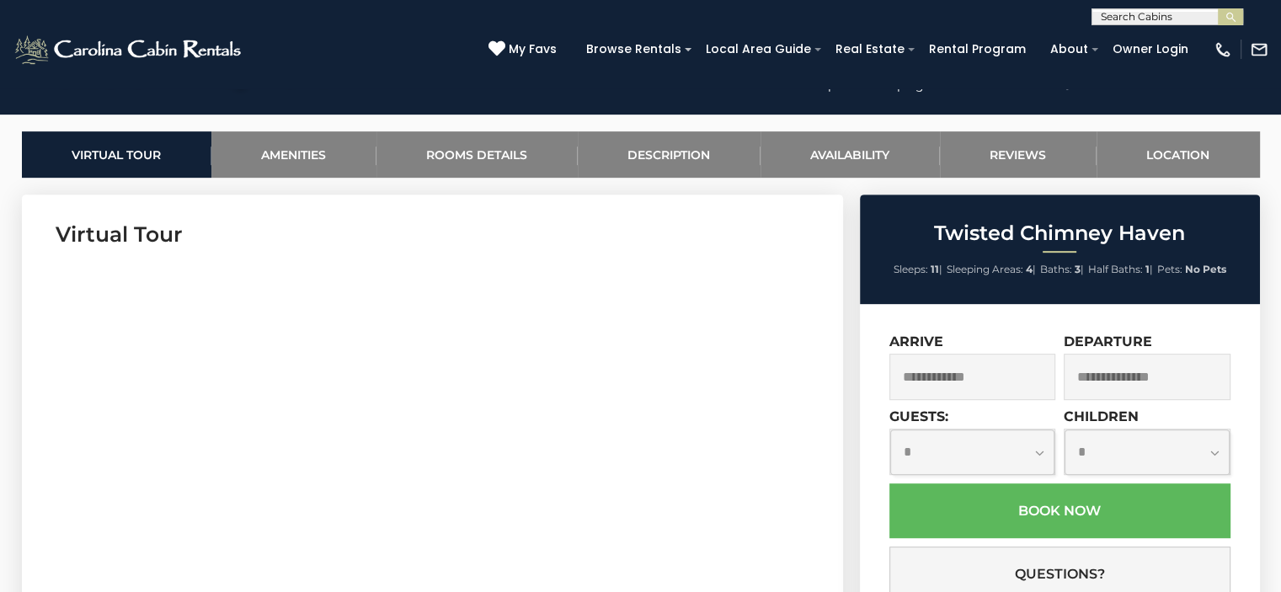
click at [966, 380] on input "text" at bounding box center [973, 377] width 167 height 46
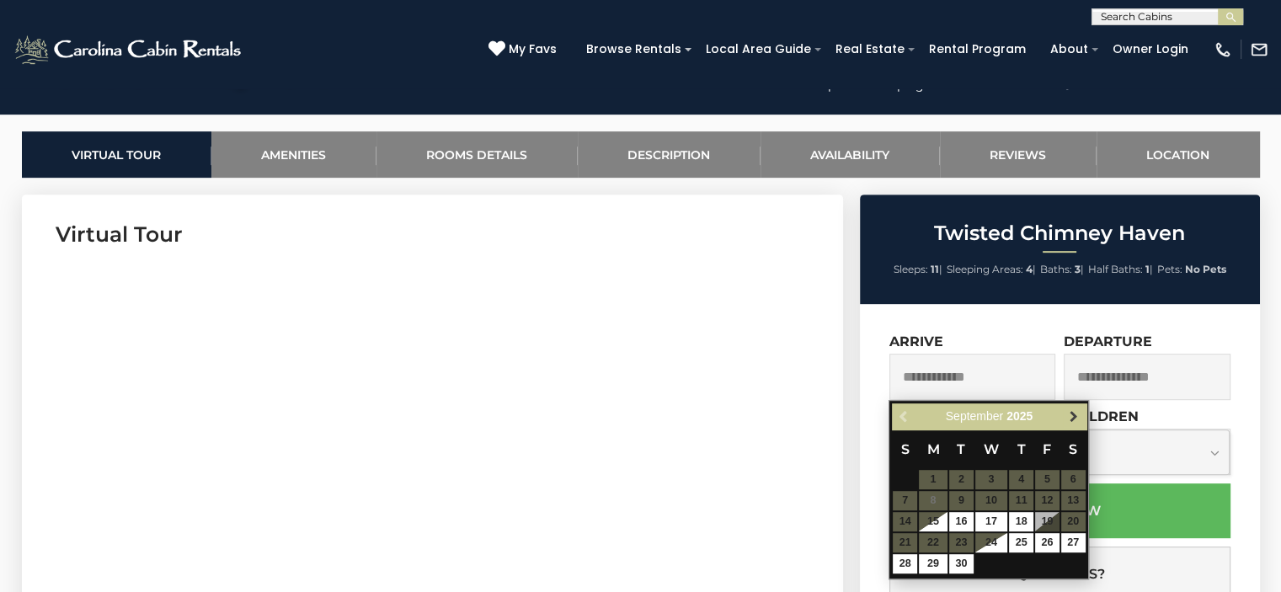
click at [1071, 415] on span "Next" at bounding box center [1073, 416] width 13 height 13
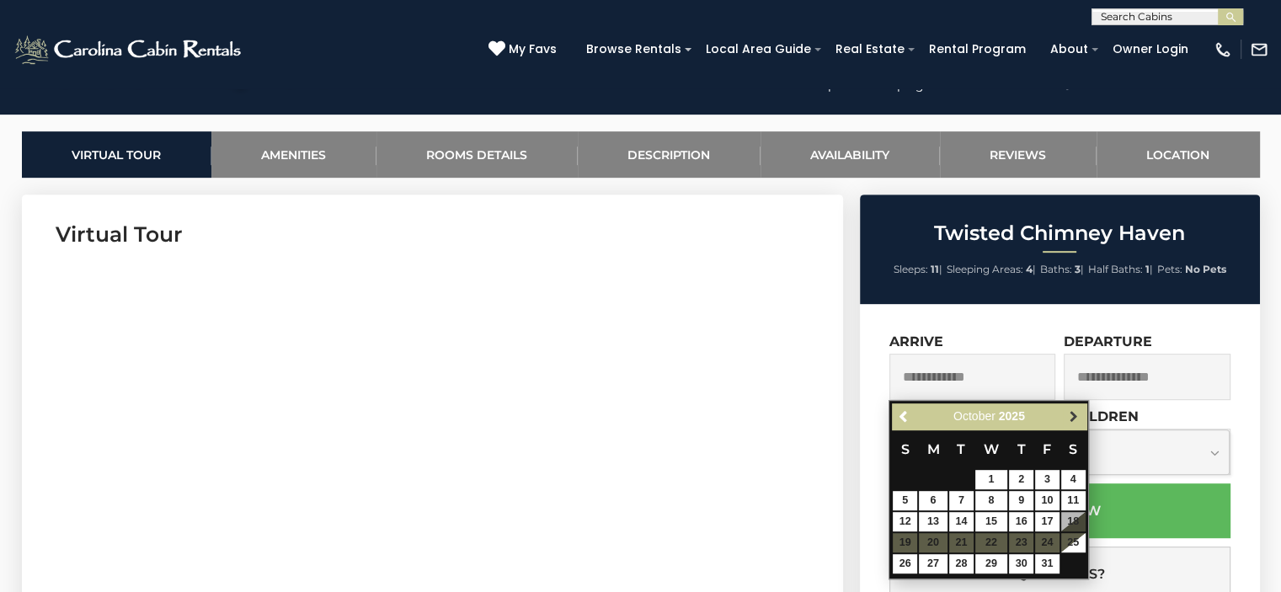
click at [1068, 415] on span "Next" at bounding box center [1073, 416] width 13 height 13
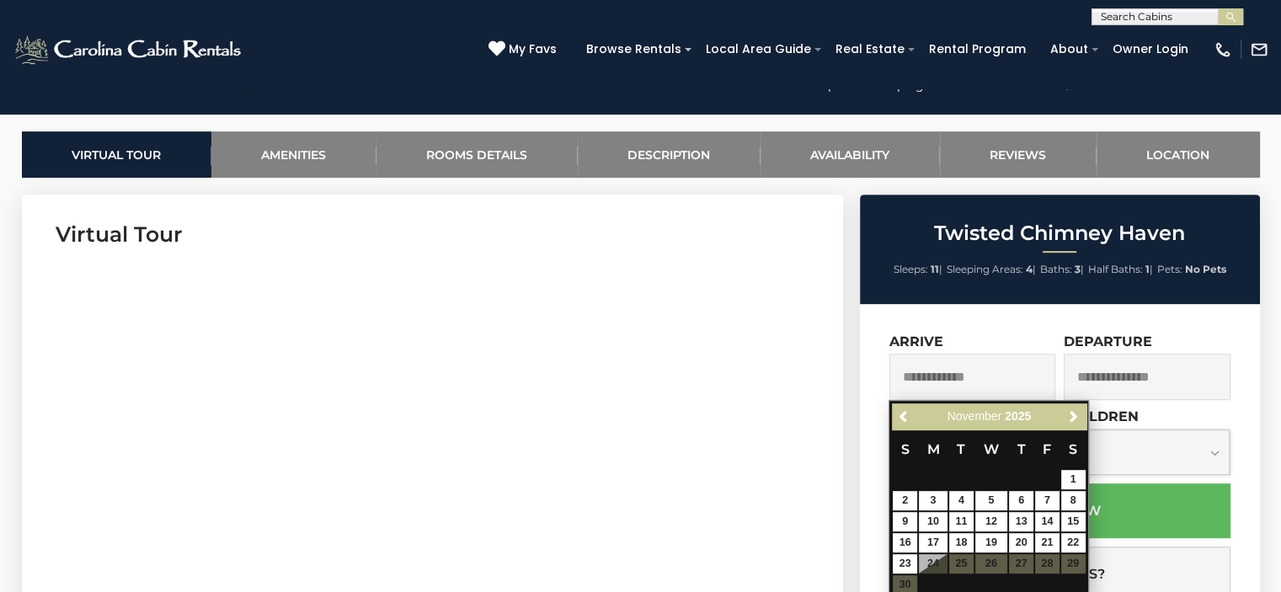
scroll to position [842, 0]
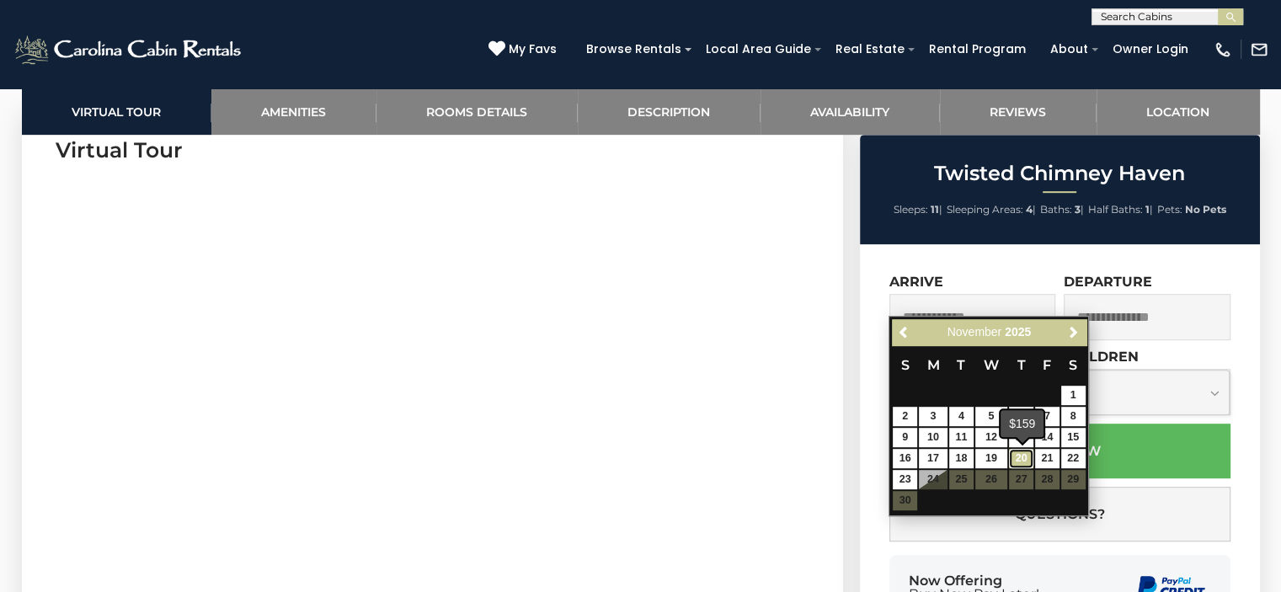
click at [1023, 454] on link "20" at bounding box center [1021, 458] width 24 height 19
type input "**********"
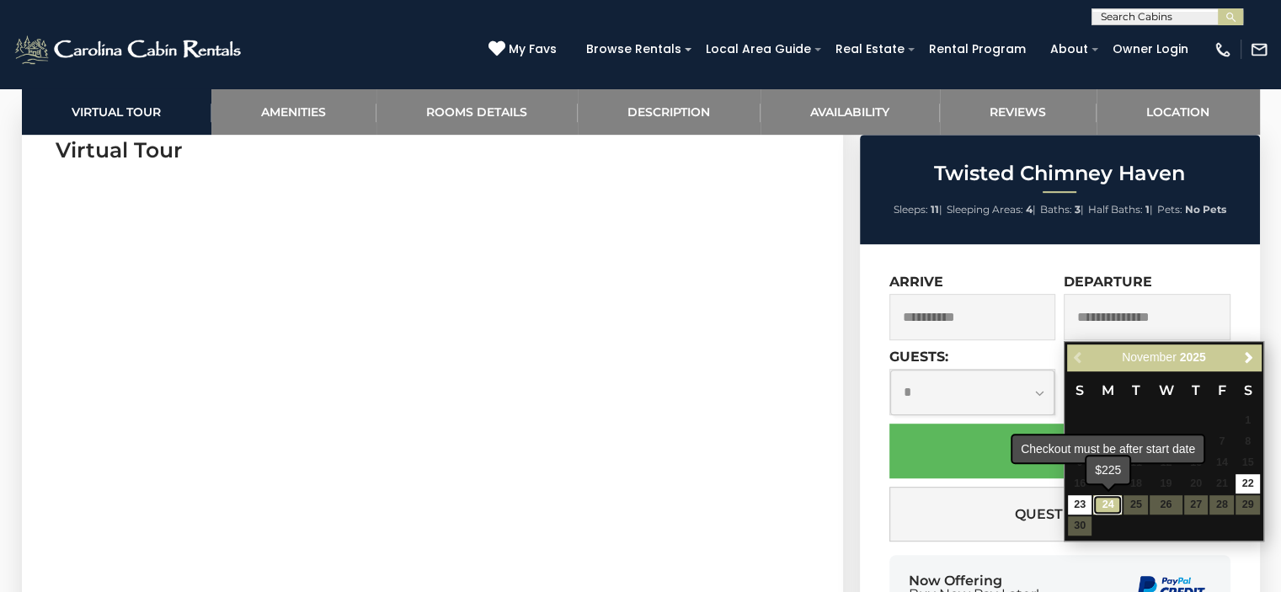
click at [1104, 505] on link "24" at bounding box center [1108, 504] width 29 height 19
type input "**********"
